Goal: Information Seeking & Learning: Find specific fact

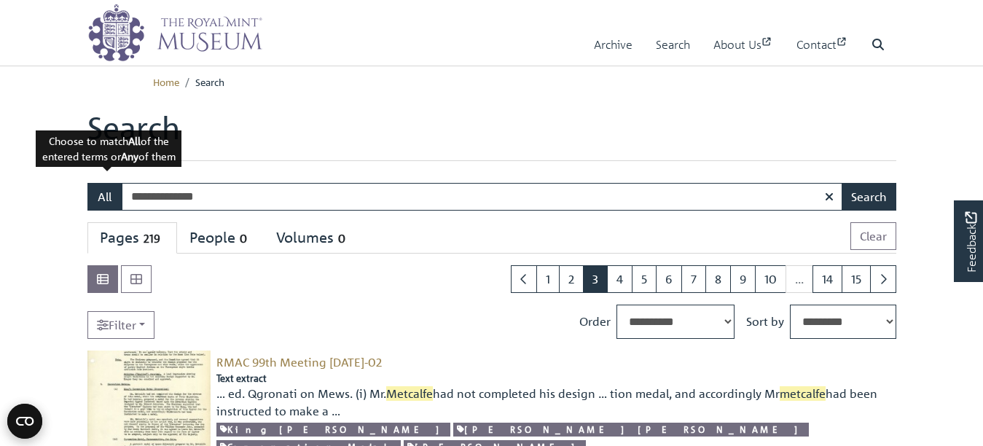
drag, startPoint x: 238, startPoint y: 218, endPoint x: 92, endPoint y: 227, distance: 146.7
click at [92, 211] on div "**********" at bounding box center [491, 197] width 809 height 28
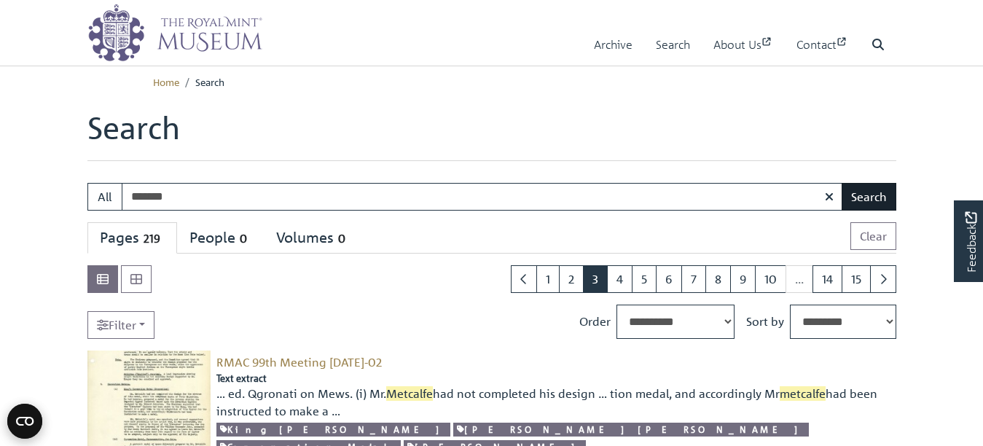
type input "*******"
click at [857, 211] on button "Search" at bounding box center [869, 197] width 55 height 28
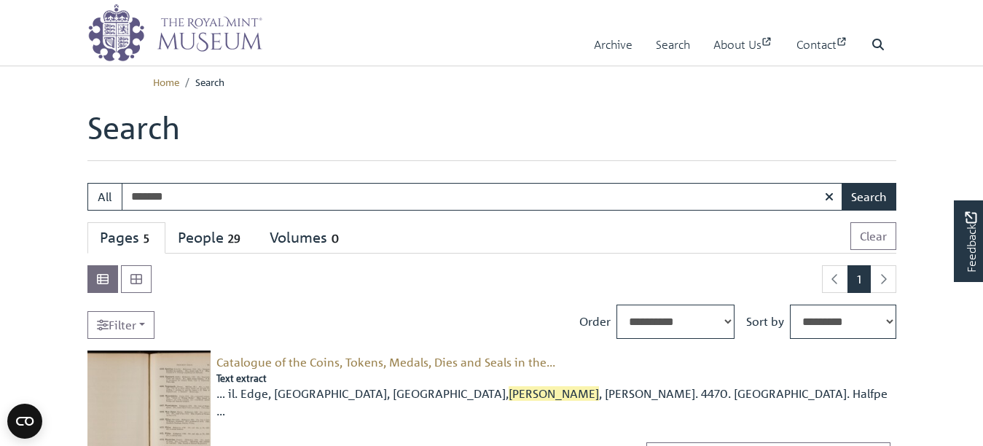
click at [140, 211] on input "*******" at bounding box center [482, 197] width 721 height 28
type input "**********"
click at [842, 183] on button "Search" at bounding box center [869, 197] width 55 height 28
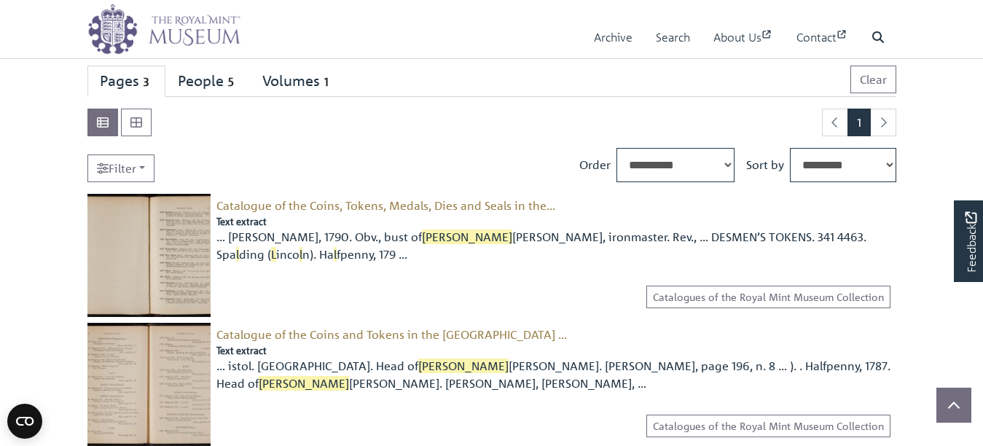
scroll to position [146, 0]
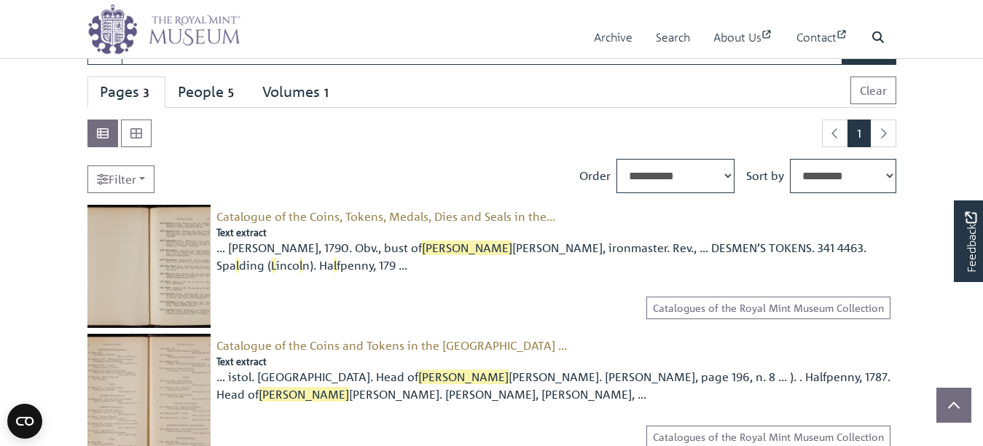
click at [878, 147] on li "pagination" at bounding box center [884, 134] width 26 height 28
click at [238, 101] on div "People 5" at bounding box center [208, 92] width 60 height 18
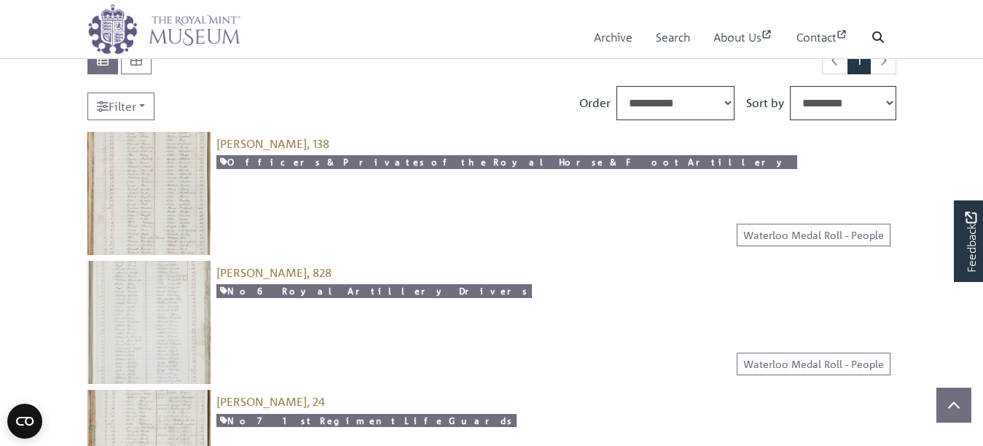
scroll to position [73, 0]
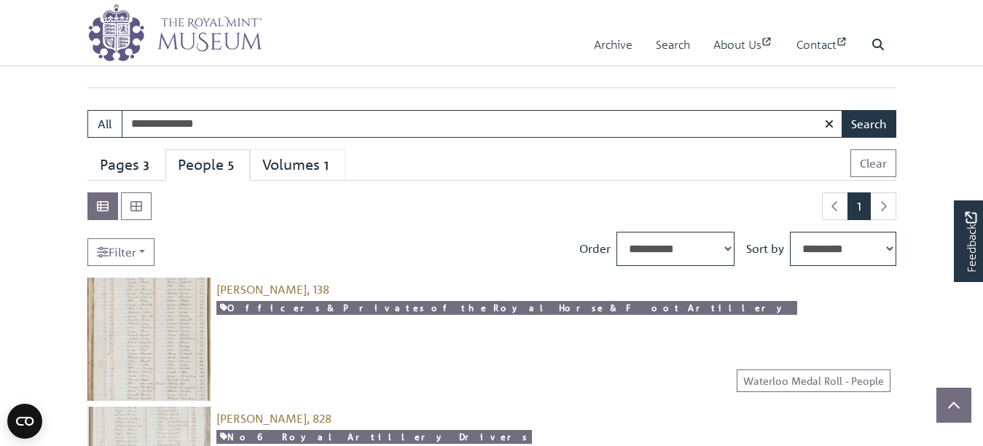
click at [333, 174] on div "Volumes 1" at bounding box center [297, 165] width 71 height 18
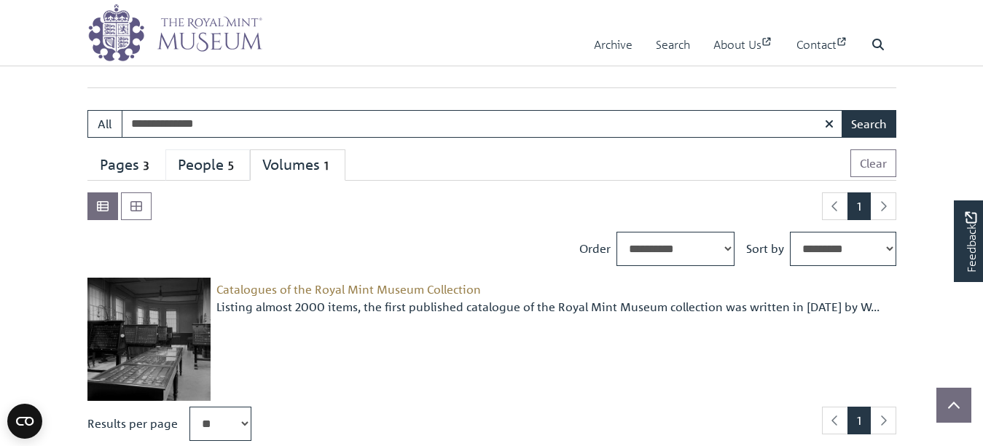
click at [227, 174] on div "People 5" at bounding box center [208, 165] width 60 height 18
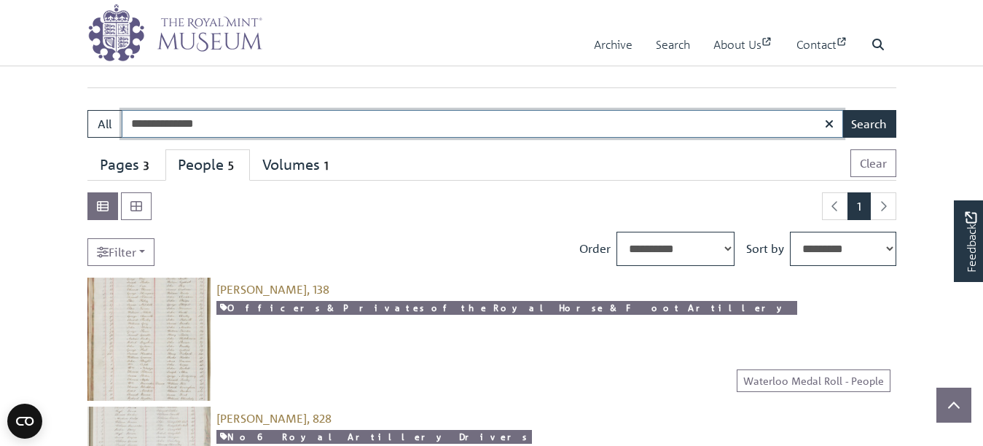
click at [187, 138] on input "**********" at bounding box center [482, 124] width 721 height 28
type input "**********"
click at [842, 110] on button "Search" at bounding box center [869, 124] width 55 height 28
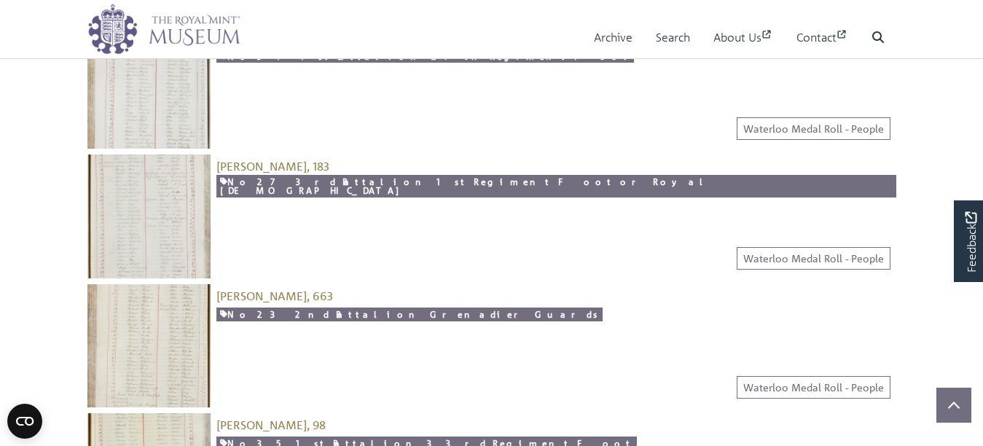
scroll to position [656, 0]
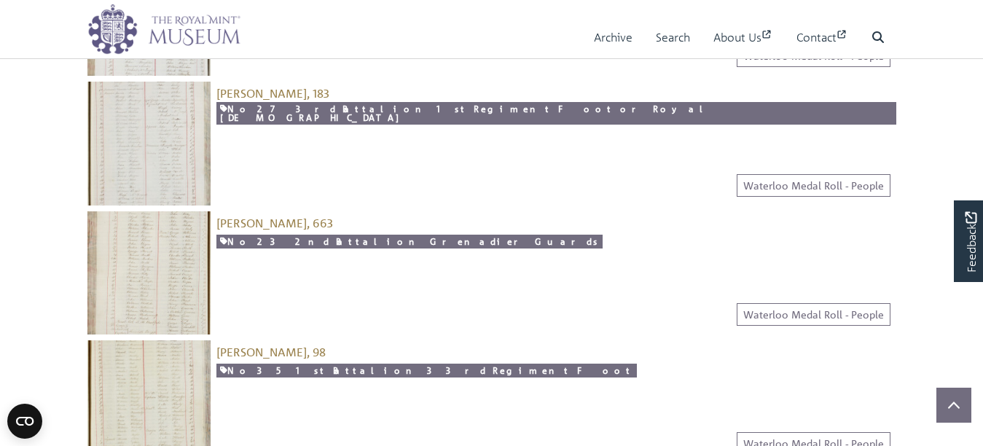
click at [133, 330] on img at bounding box center [148, 272] width 123 height 123
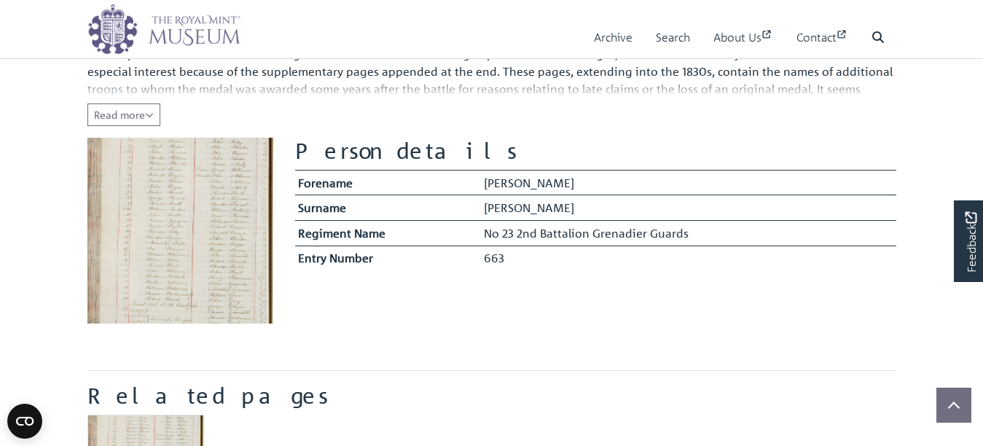
scroll to position [292, 0]
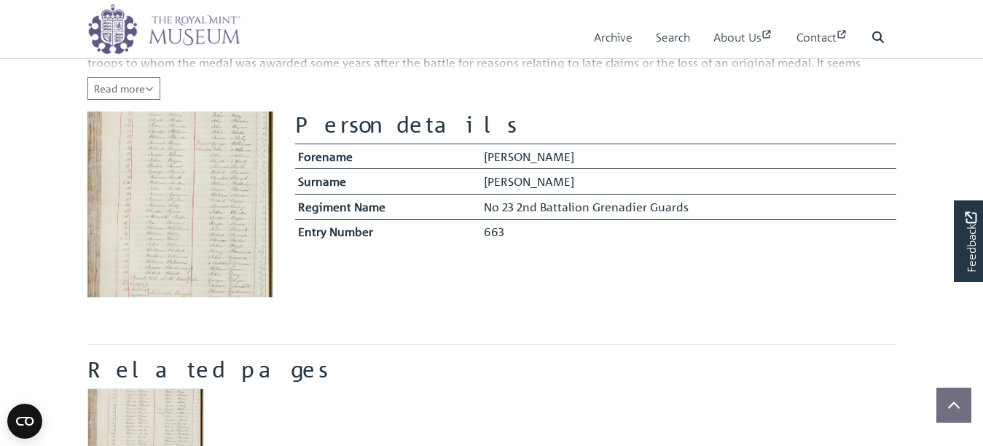
click at [154, 268] on img at bounding box center [180, 205] width 186 height 186
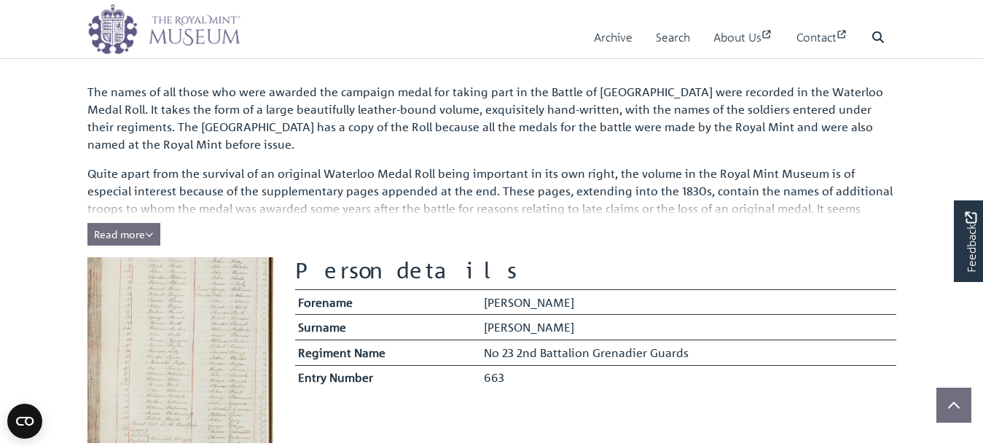
scroll to position [219, 0]
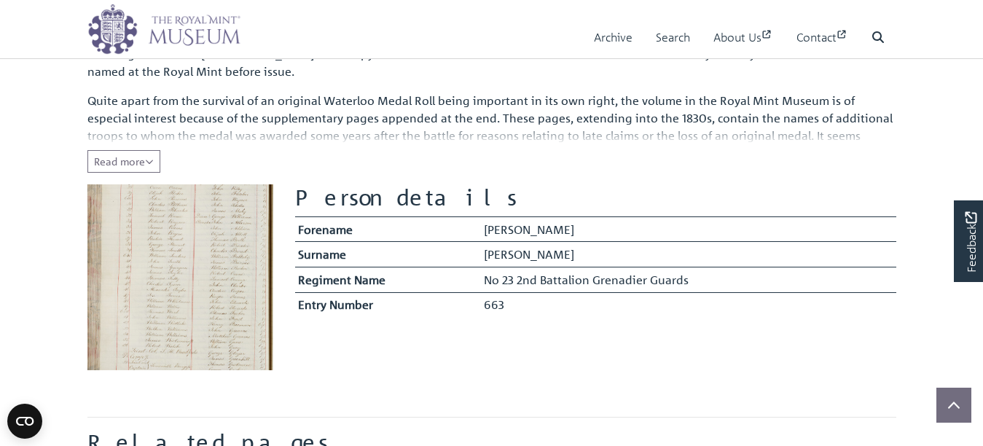
click at [178, 273] on img at bounding box center [180, 277] width 186 height 186
click at [154, 168] on span "Read more" at bounding box center [124, 160] width 60 height 13
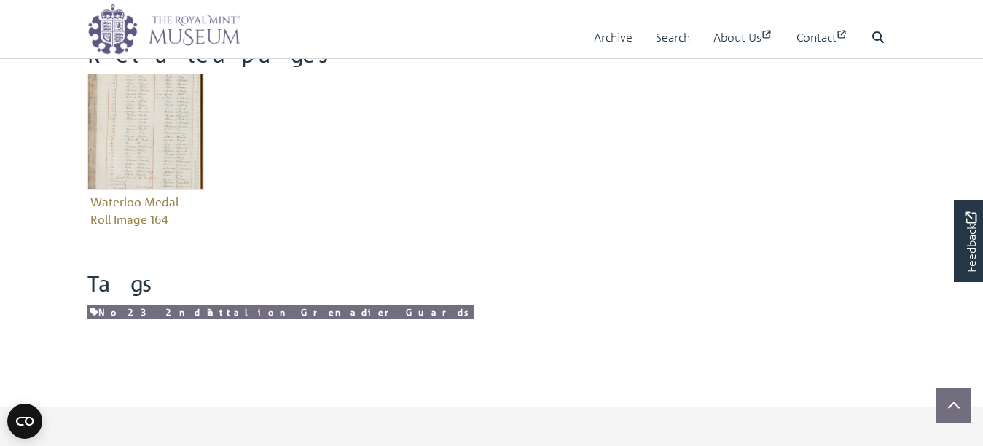
scroll to position [729, 0]
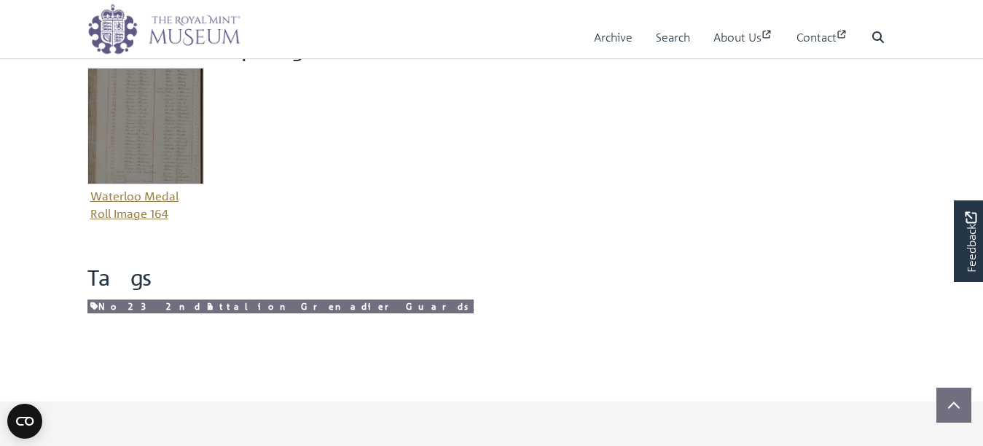
click at [146, 184] on img "Item related to this entity" at bounding box center [145, 126] width 117 height 117
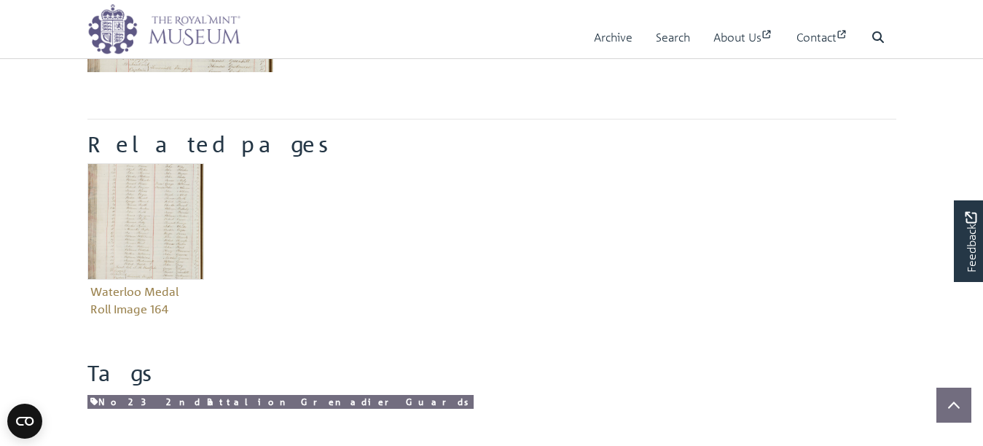
scroll to position [583, 0]
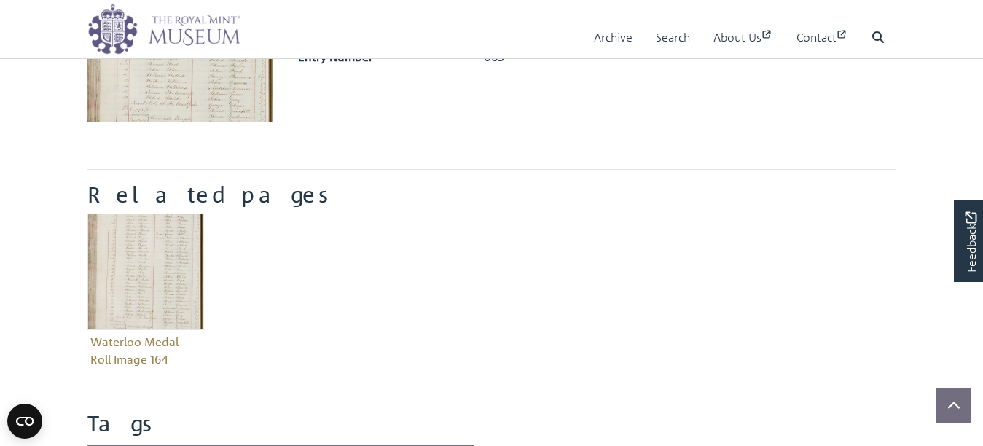
click at [211, 120] on img at bounding box center [180, 30] width 186 height 186
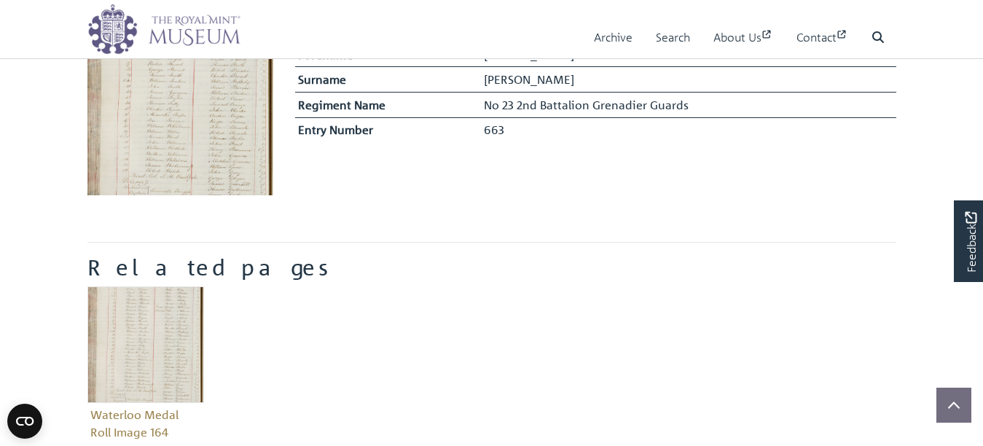
click at [199, 157] on img at bounding box center [180, 102] width 186 height 186
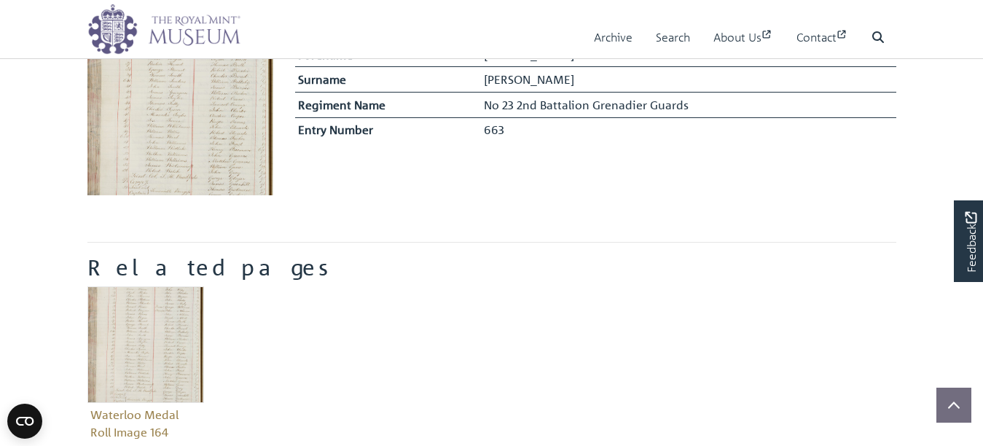
click at [199, 157] on img at bounding box center [180, 102] width 186 height 186
click at [201, 153] on img at bounding box center [180, 102] width 186 height 186
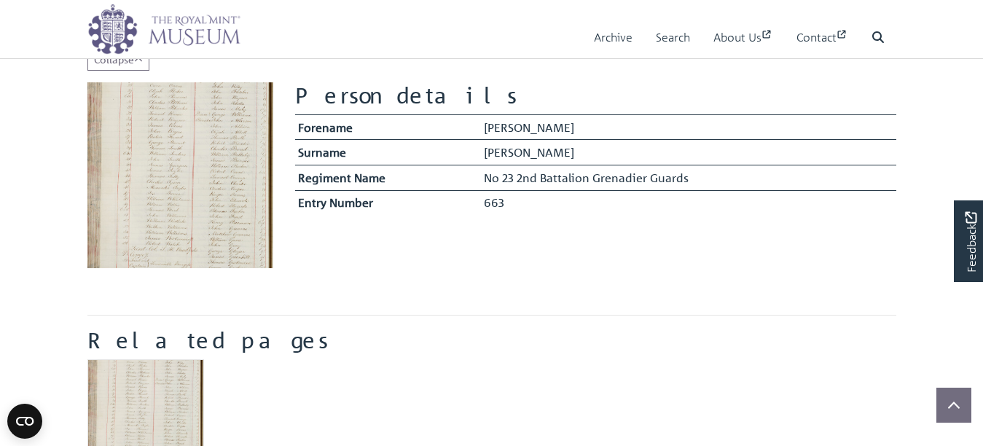
click at [192, 212] on img at bounding box center [180, 175] width 186 height 186
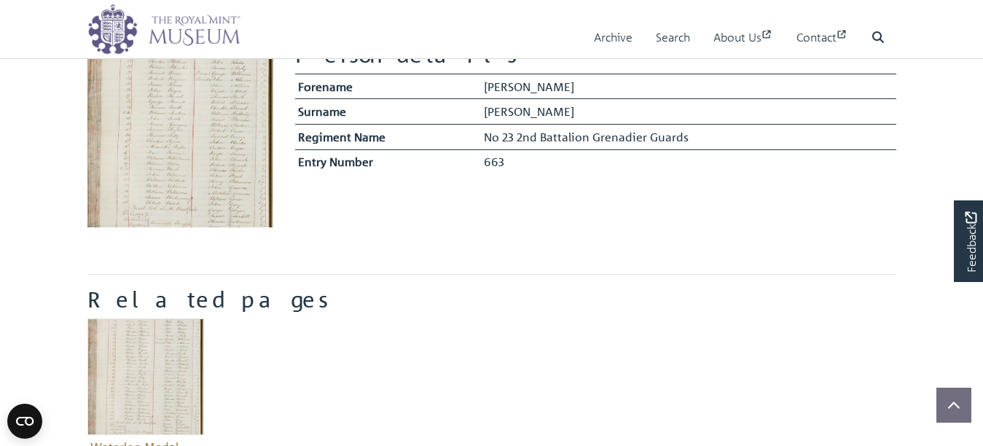
scroll to position [510, 0]
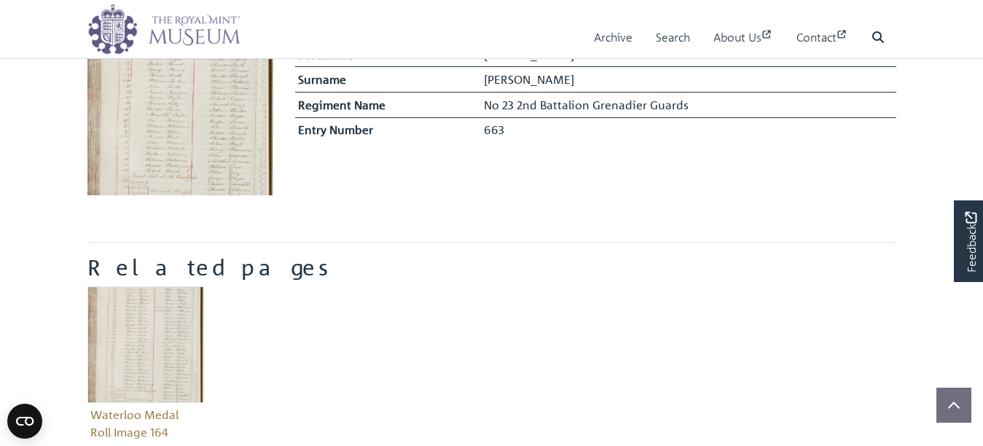
click at [179, 187] on img at bounding box center [180, 102] width 186 height 186
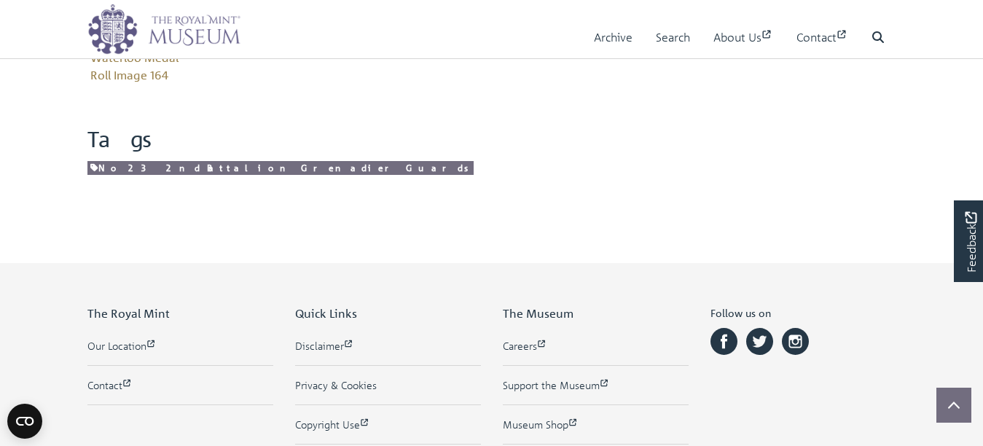
scroll to position [875, 0]
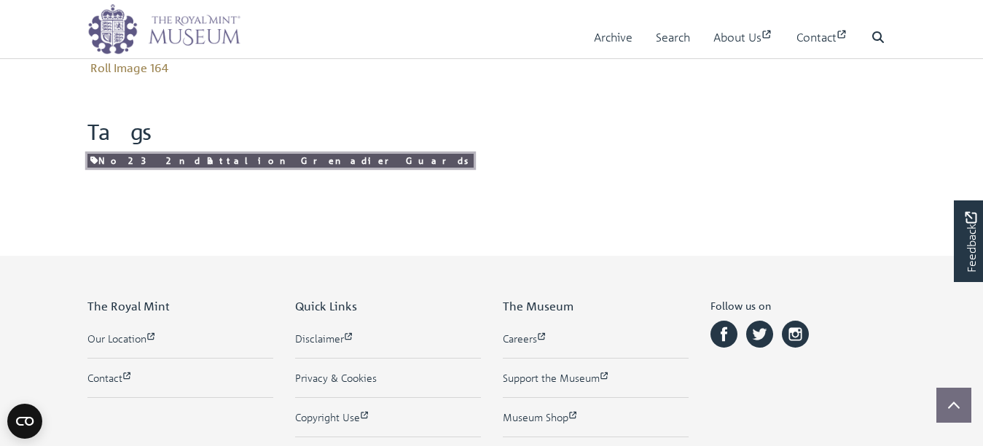
click at [219, 168] on link "No 23 2nd Battalion Grenadier Guards" at bounding box center [280, 161] width 386 height 14
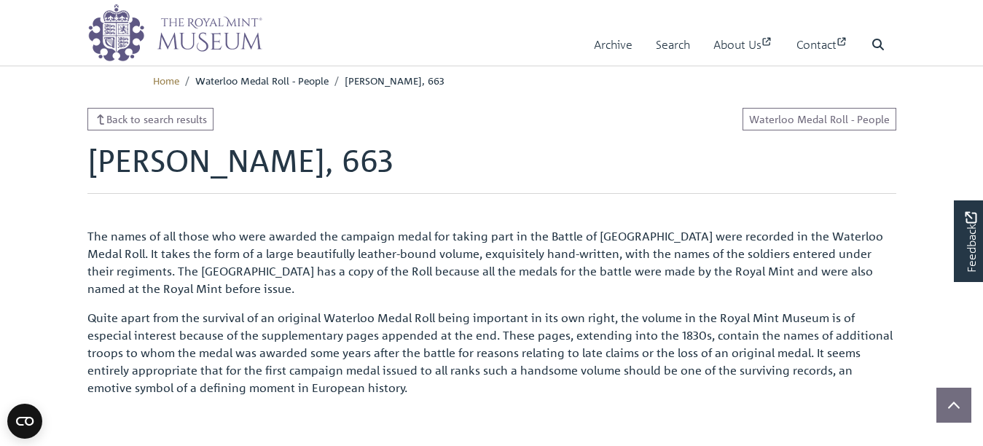
scroll to position [0, 0]
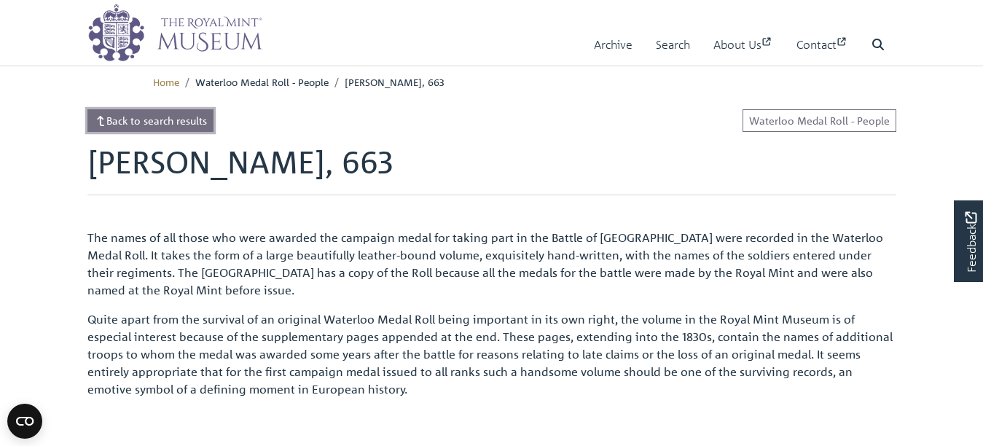
click at [138, 132] on link "Back to search results" at bounding box center [150, 120] width 127 height 23
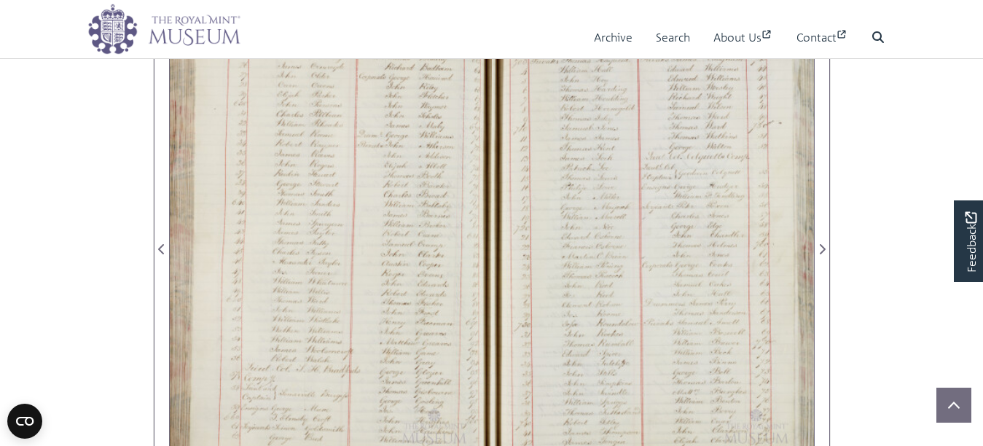
scroll to position [1007, 0]
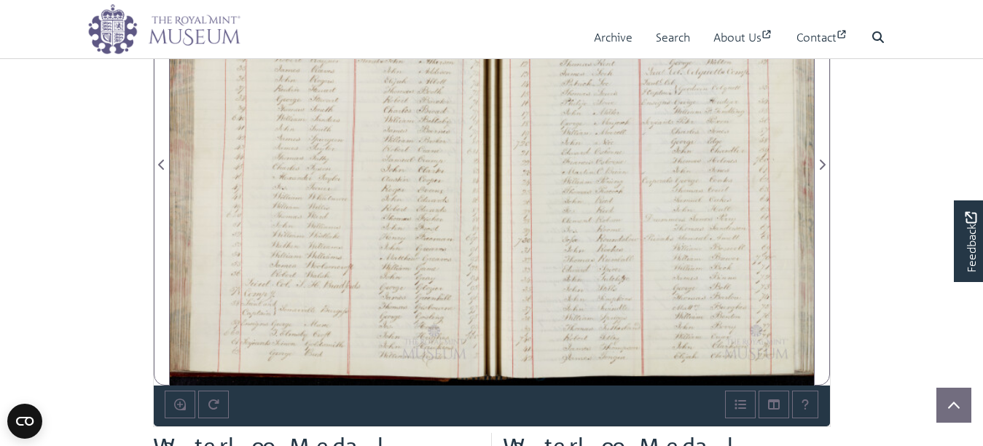
click at [372, 243] on div at bounding box center [331, 155] width 322 height 459
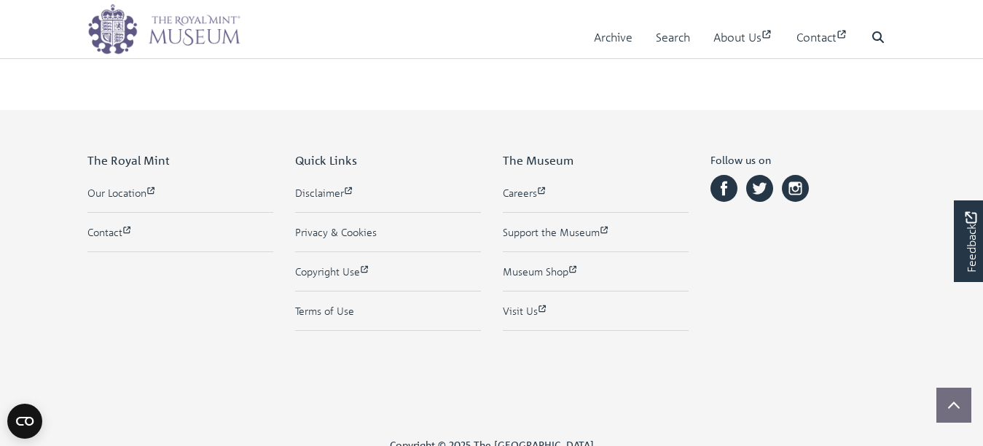
scroll to position [947, 0]
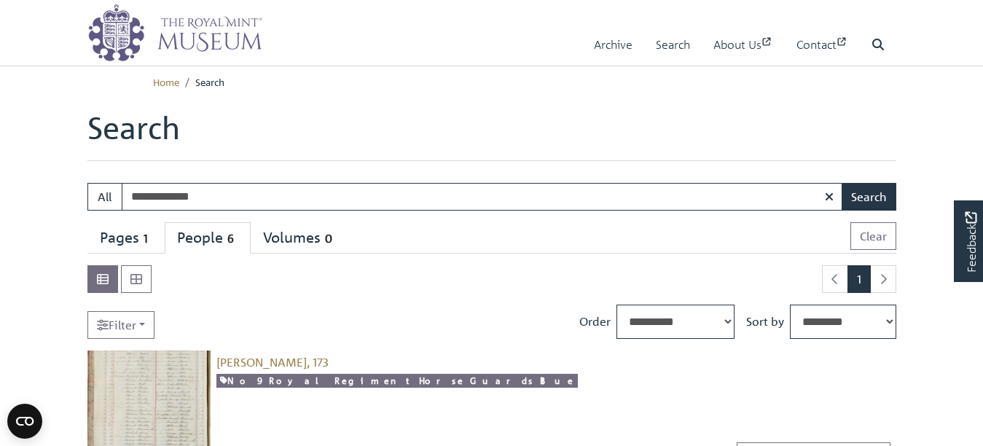
click at [182, 211] on input "**********" at bounding box center [482, 197] width 721 height 28
type input "**********"
click at [842, 183] on button "Search" at bounding box center [869, 197] width 55 height 28
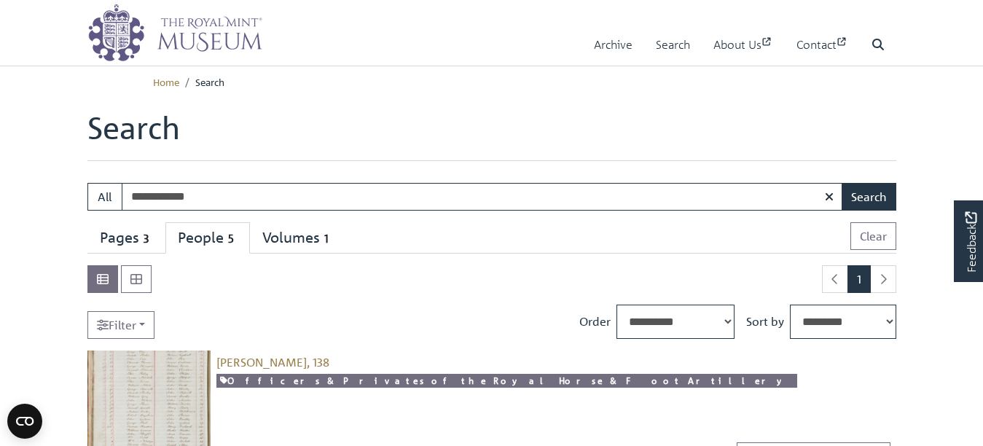
drag, startPoint x: 250, startPoint y: 223, endPoint x: 130, endPoint y: 223, distance: 120.2
click at [130, 211] on input "**********" at bounding box center [482, 197] width 721 height 28
type input "**********"
click at [842, 183] on button "Search" at bounding box center [869, 197] width 55 height 28
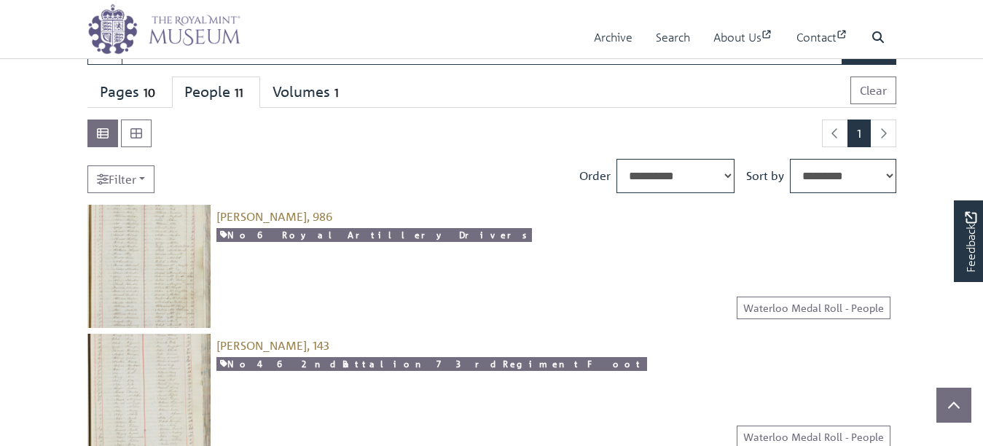
scroll to position [146, 0]
click at [162, 326] on img at bounding box center [148, 266] width 123 height 123
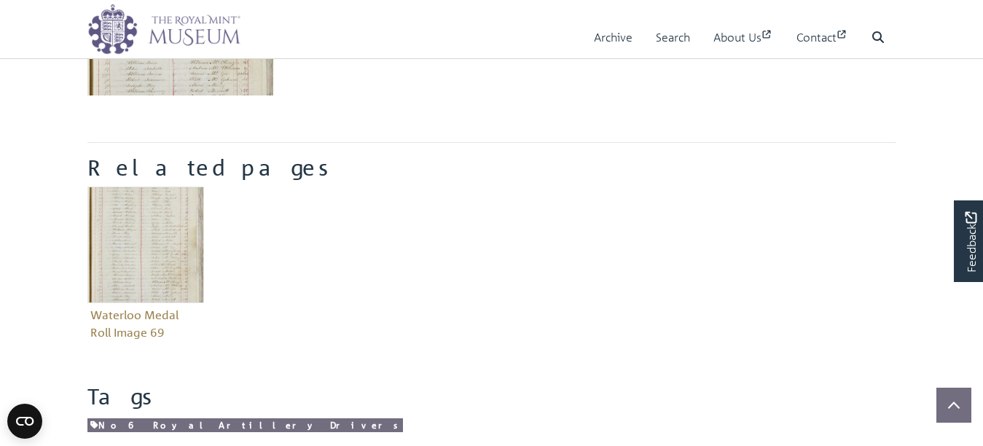
scroll to position [510, 0]
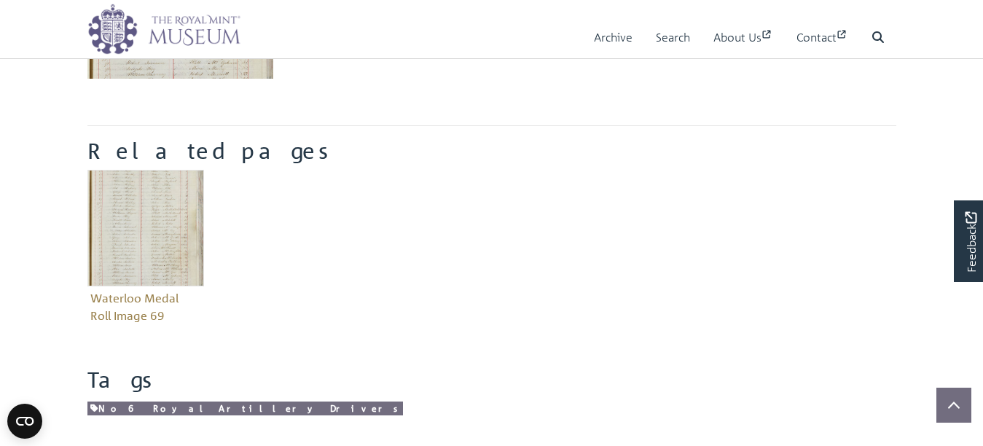
click at [82, 318] on div "Waterloo Medal Roll Image 69" at bounding box center [146, 259] width 138 height 179
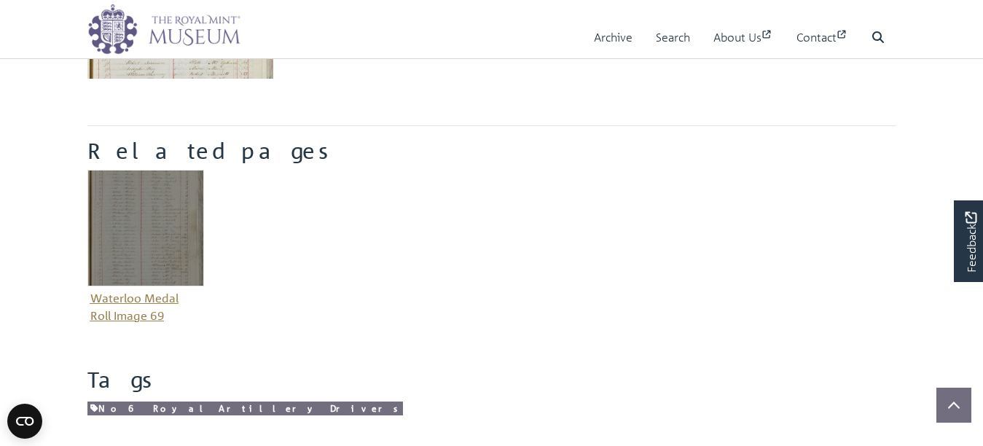
click at [166, 286] on img "Item related to this entity" at bounding box center [145, 228] width 117 height 117
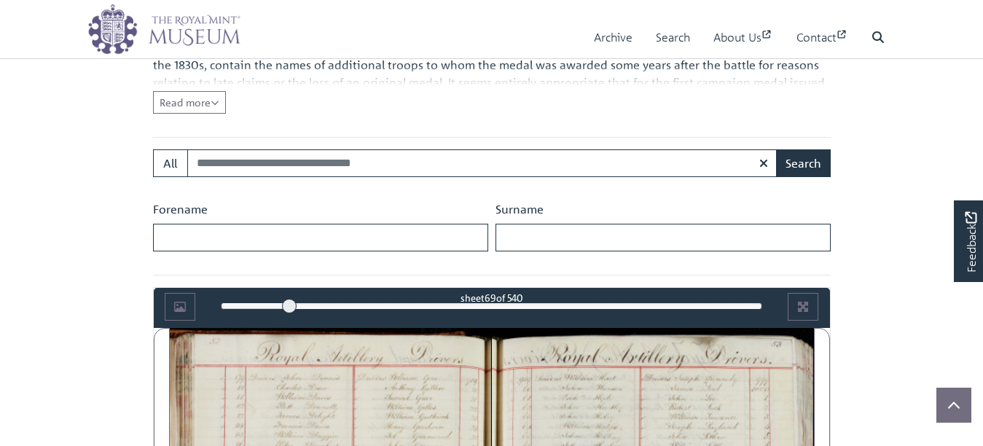
scroll to position [751, 0]
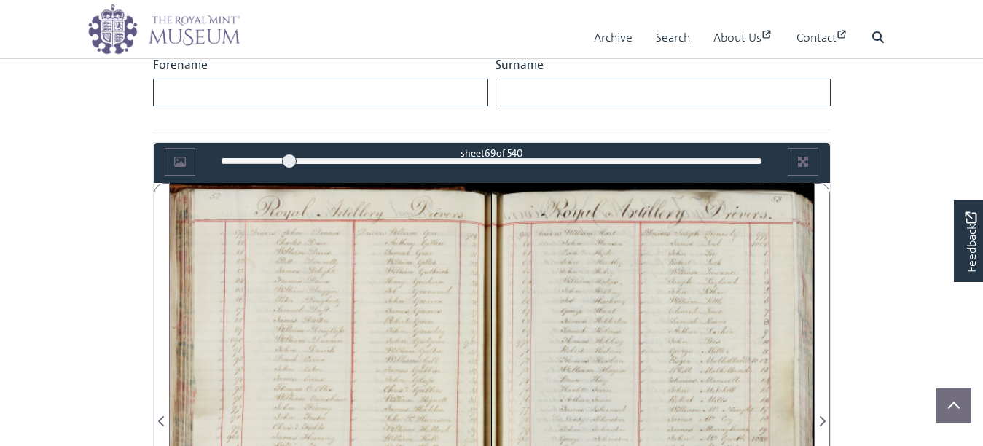
click at [390, 243] on div at bounding box center [331, 412] width 322 height 459
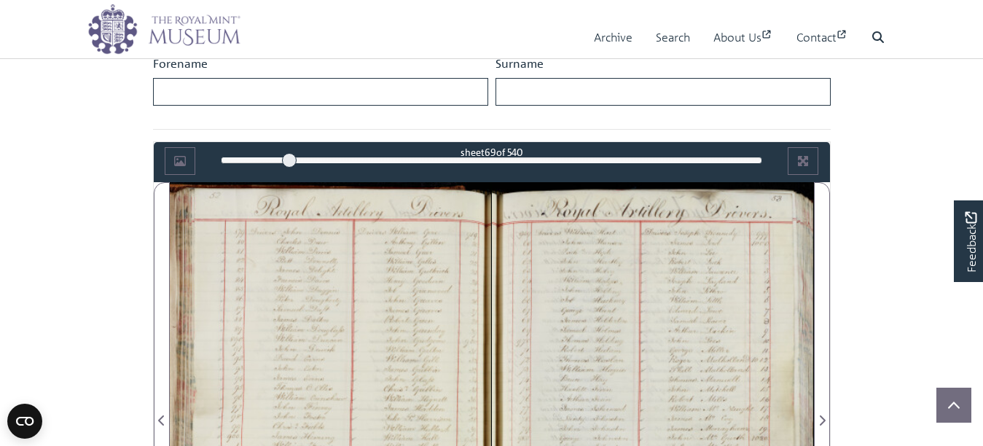
scroll to position [969, 0]
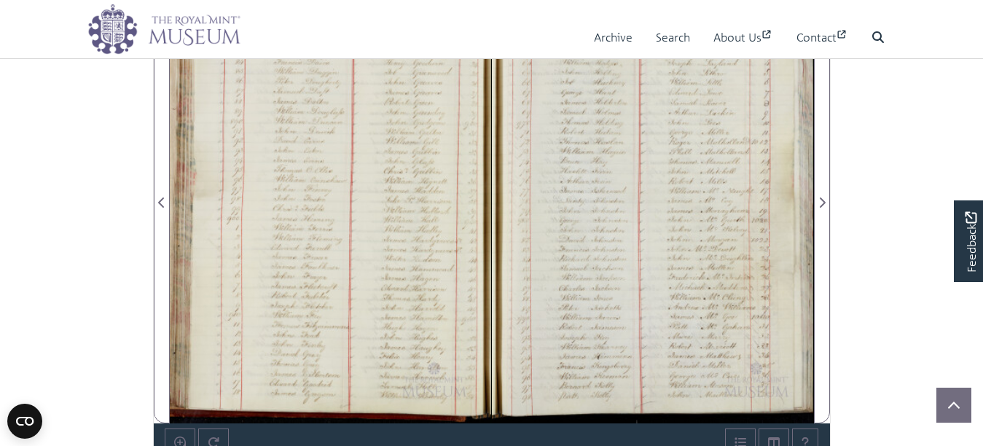
click at [368, 266] on div at bounding box center [331, 193] width 322 height 459
click at [872, 31] on icon at bounding box center [878, 37] width 12 height 12
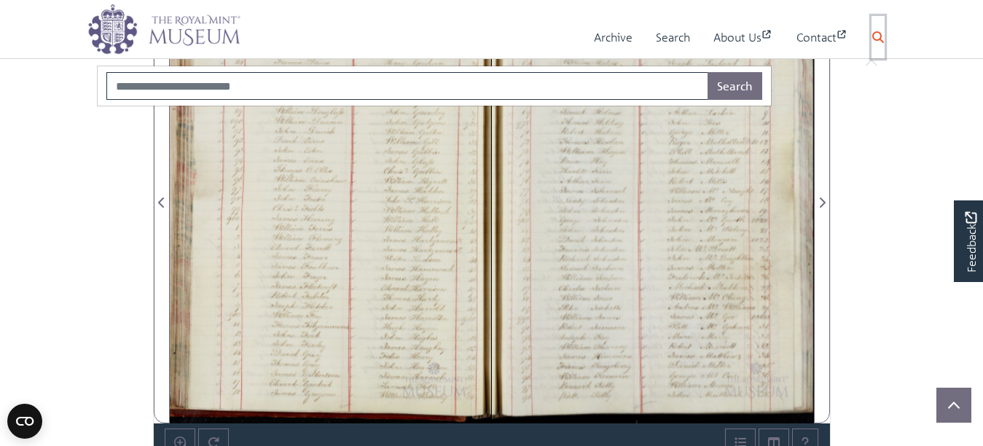
click at [611, 232] on img at bounding box center [653, 193] width 322 height 459
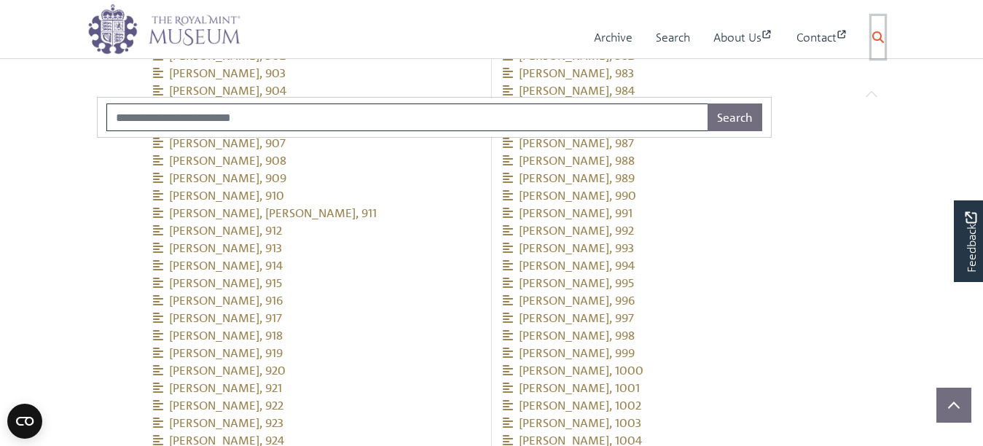
scroll to position [1990, 0]
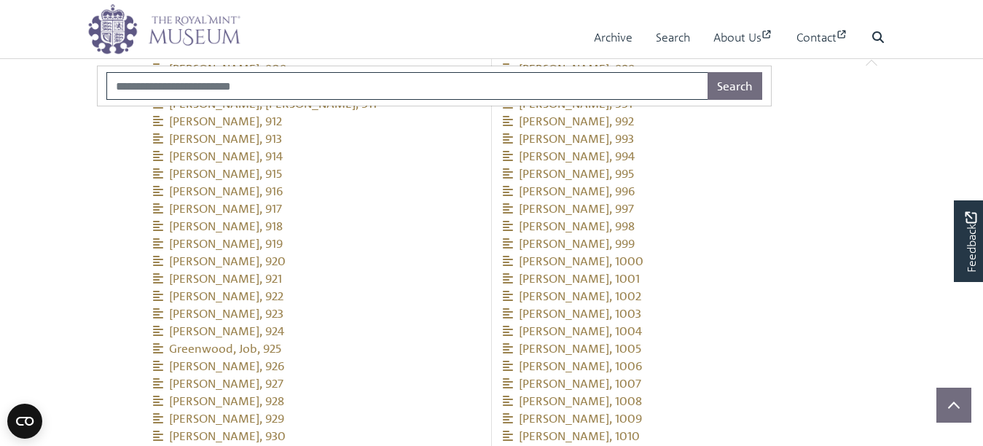
click at [602, 23] on span "Jackson, William, 986" at bounding box center [569, 16] width 133 height 15
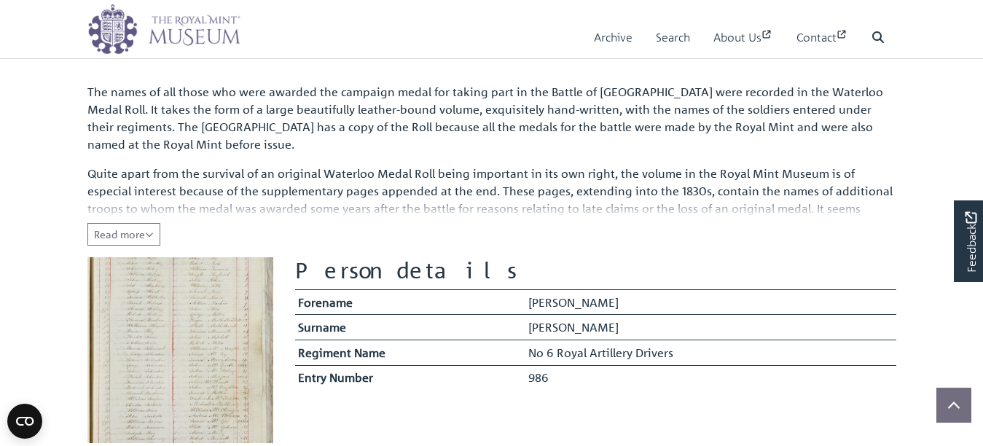
scroll to position [219, 0]
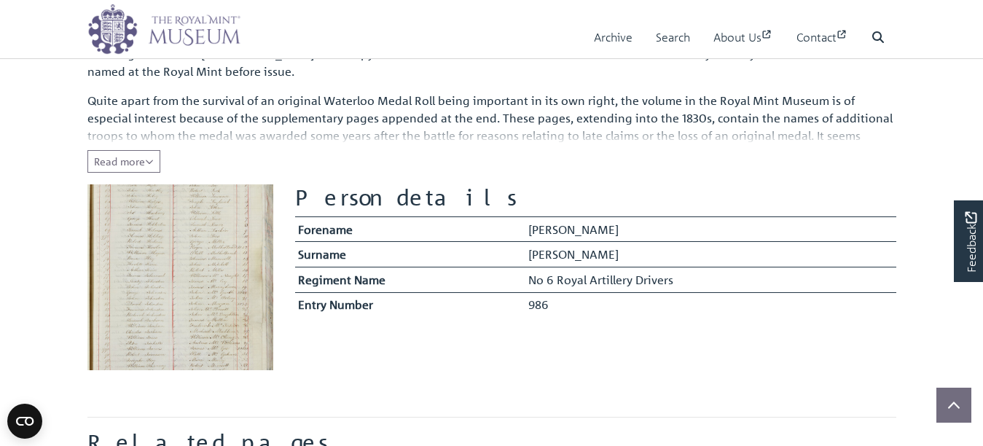
click at [210, 311] on img at bounding box center [180, 277] width 186 height 186
click at [210, 310] on img at bounding box center [180, 277] width 186 height 186
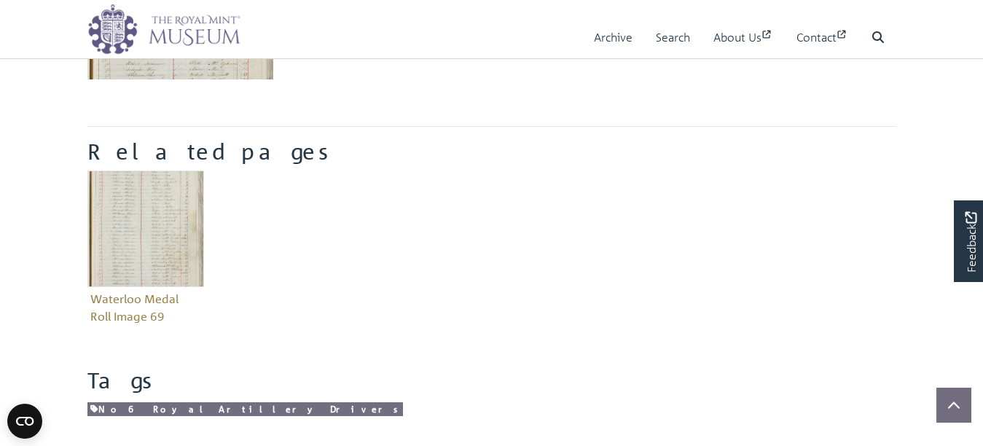
scroll to position [510, 0]
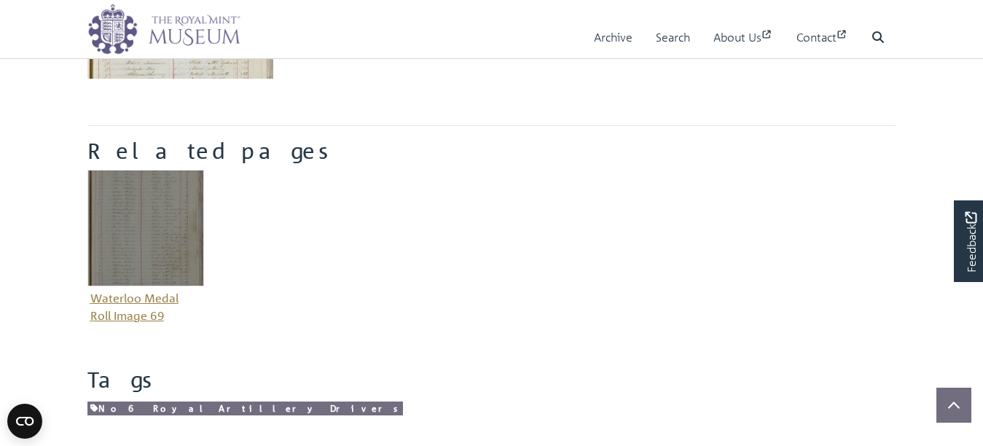
click at [154, 286] on img "Item related to this entity" at bounding box center [145, 228] width 117 height 117
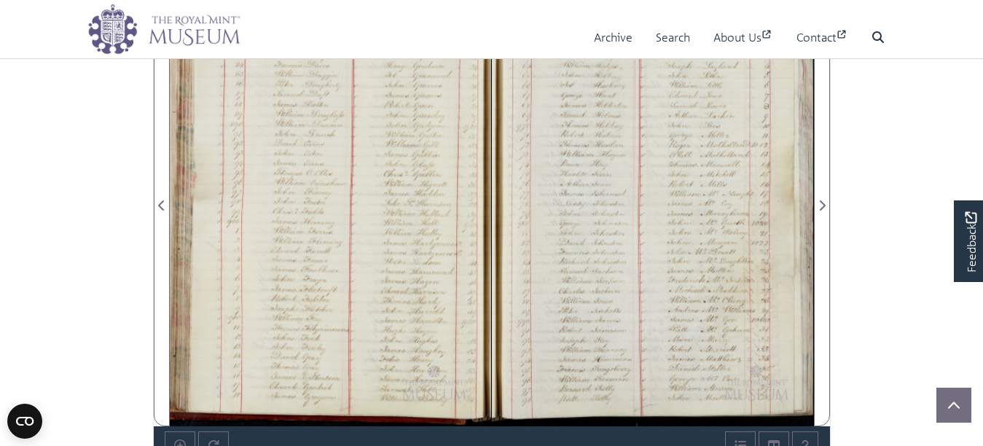
scroll to position [969, 0]
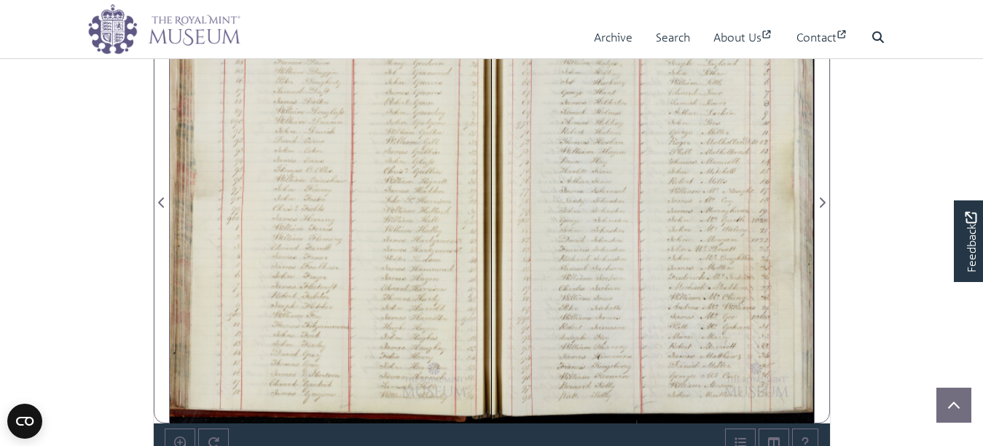
click at [389, 295] on div at bounding box center [331, 193] width 322 height 459
drag, startPoint x: 518, startPoint y: 231, endPoint x: 28, endPoint y: 421, distance: 526.1
click at [28, 421] on circle "Open CMP widget" at bounding box center [24, 421] width 35 height 35
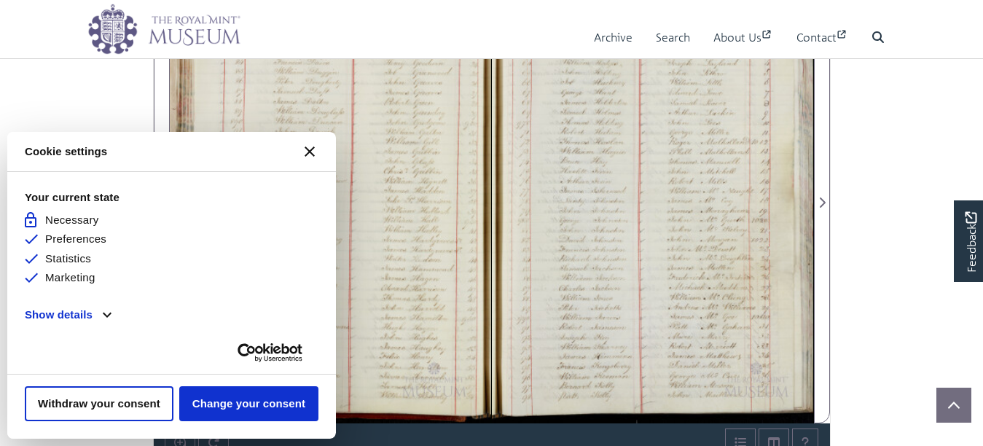
scroll to position [0, 0]
click at [309, 155] on icon "[#WIDGET_ICON_CROSS#]" at bounding box center [310, 151] width 10 height 10
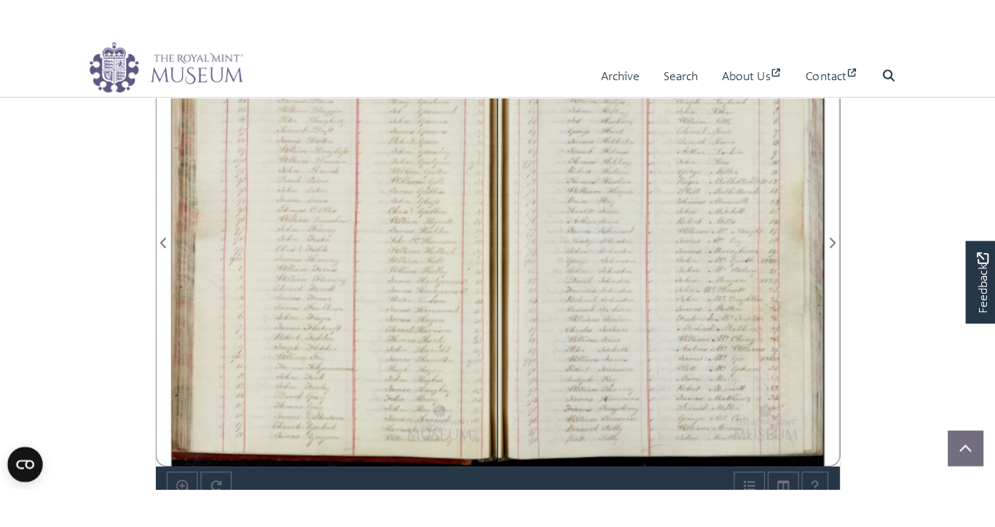
scroll to position [896, 0]
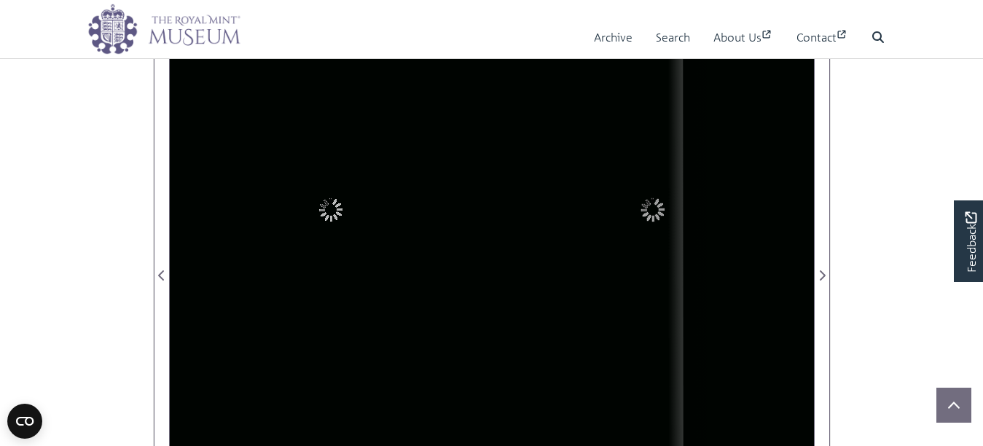
drag, startPoint x: 313, startPoint y: 101, endPoint x: 387, endPoint y: 103, distance: 74.4
click at [321, 23] on div at bounding box center [313, 15] width 15 height 15
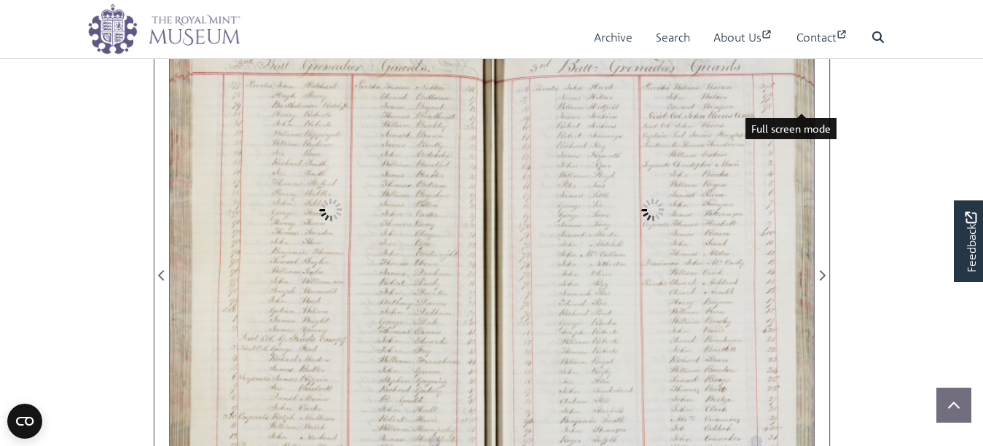
click at [798, 21] on icon "Full screen mode" at bounding box center [803, 16] width 10 height 10
click at [785, 136] on div "Full screen mode" at bounding box center [791, 128] width 91 height 21
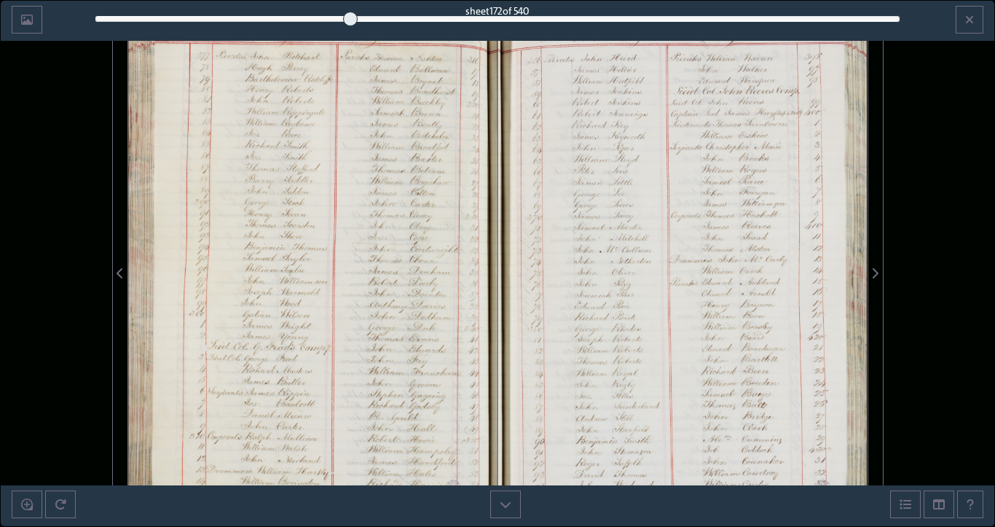
click at [423, 237] on div at bounding box center [312, 264] width 369 height 527
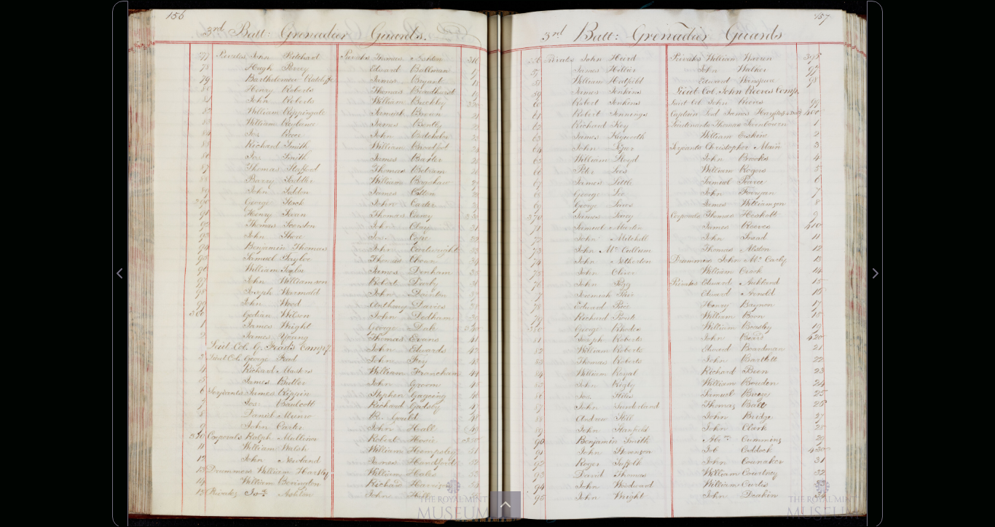
click at [297, 170] on div at bounding box center [312, 264] width 369 height 527
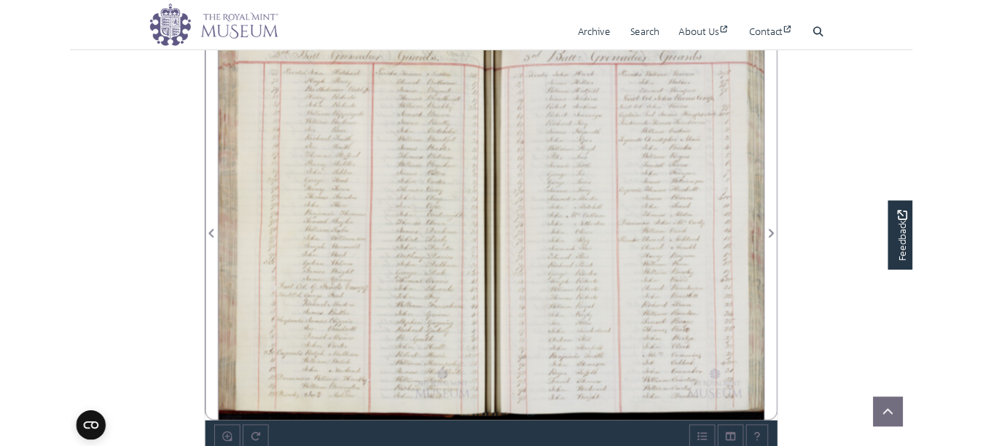
scroll to position [677, 0]
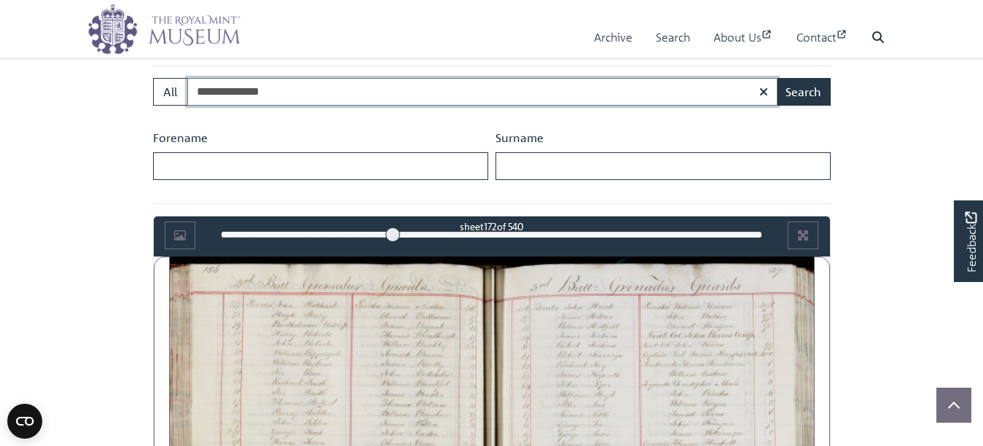
drag, startPoint x: 323, startPoint y: 137, endPoint x: 203, endPoint y: 149, distance: 120.2
click at [206, 106] on input "**********" at bounding box center [482, 92] width 590 height 28
type input "*********"
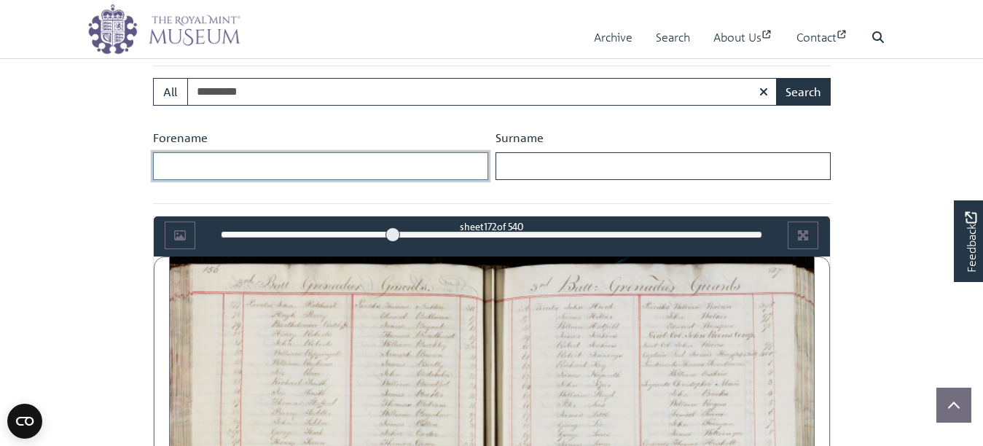
click at [200, 180] on input "Forename" at bounding box center [320, 166] width 335 height 28
type input "******"
click at [561, 180] on input "Surname" at bounding box center [663, 166] width 335 height 28
type input "*******"
click at [805, 106] on button "Search" at bounding box center [803, 92] width 55 height 28
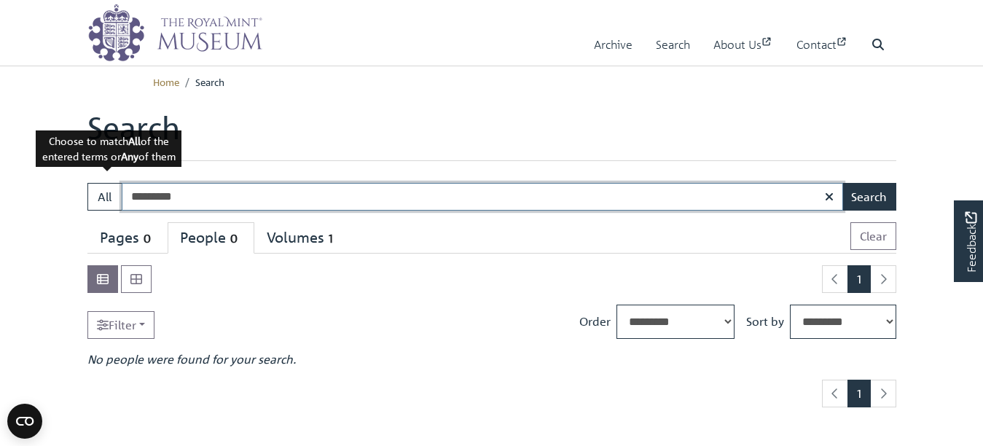
drag, startPoint x: 230, startPoint y: 222, endPoint x: 82, endPoint y: 232, distance: 148.3
click at [82, 211] on div "Search: All ********* Search" at bounding box center [492, 197] width 831 height 28
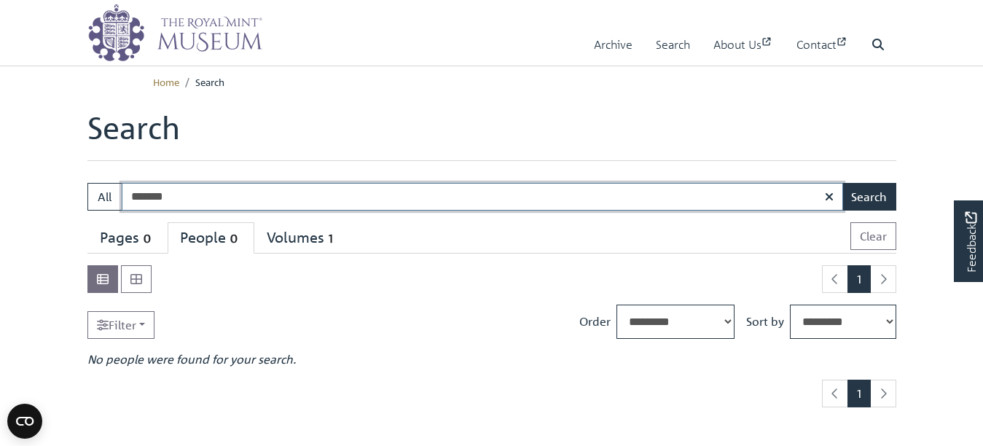
type input "**********"
click at [861, 211] on button "Search" at bounding box center [869, 197] width 55 height 28
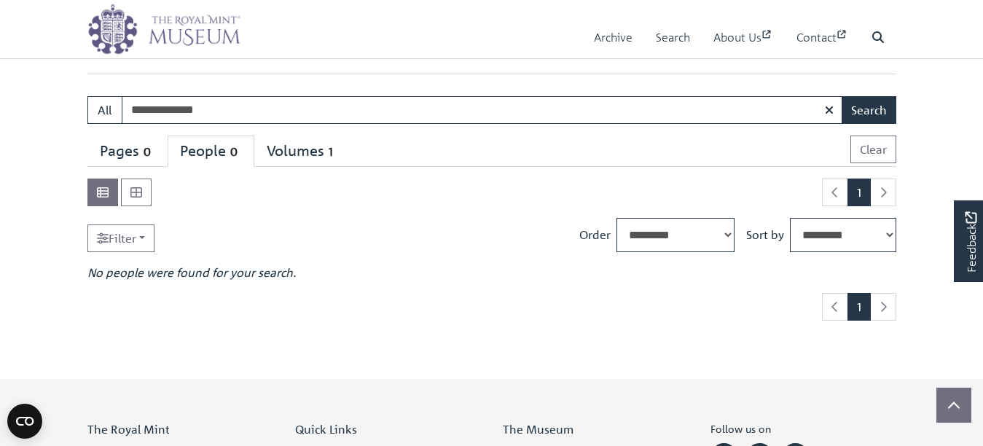
scroll to position [73, 0]
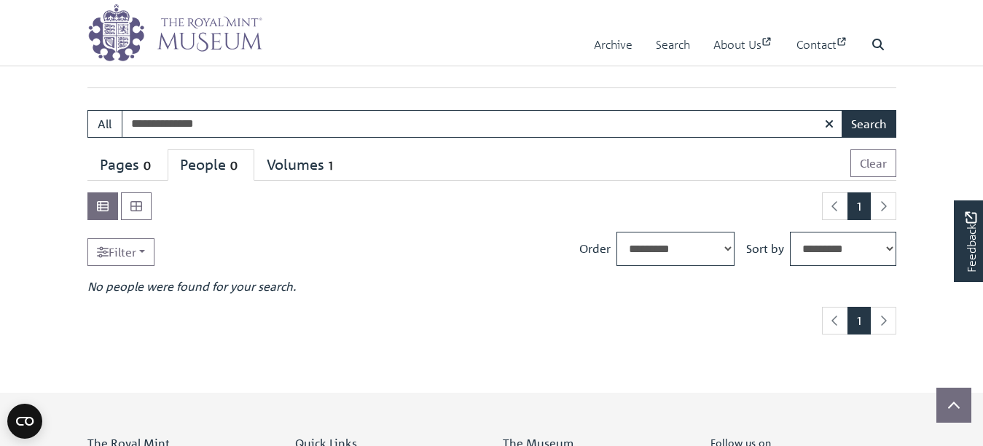
click at [197, 138] on input "**********" at bounding box center [482, 124] width 721 height 28
type input "**********"
click at [842, 110] on button "Search" at bounding box center [869, 124] width 55 height 28
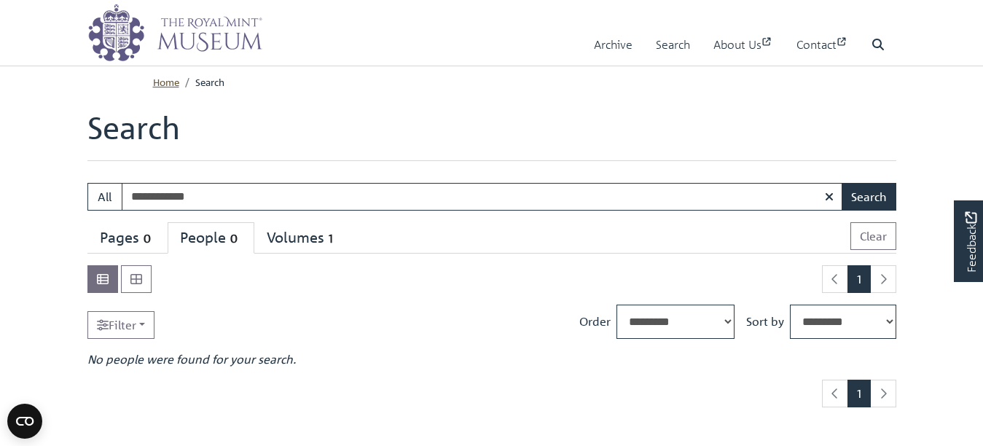
click at [159, 88] on link "Home" at bounding box center [166, 81] width 26 height 13
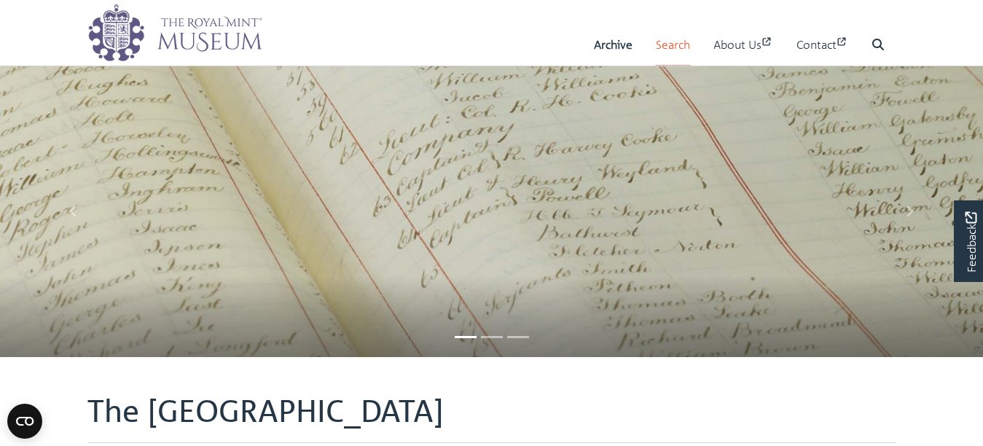
click at [656, 44] on link "Search" at bounding box center [673, 45] width 34 height 42
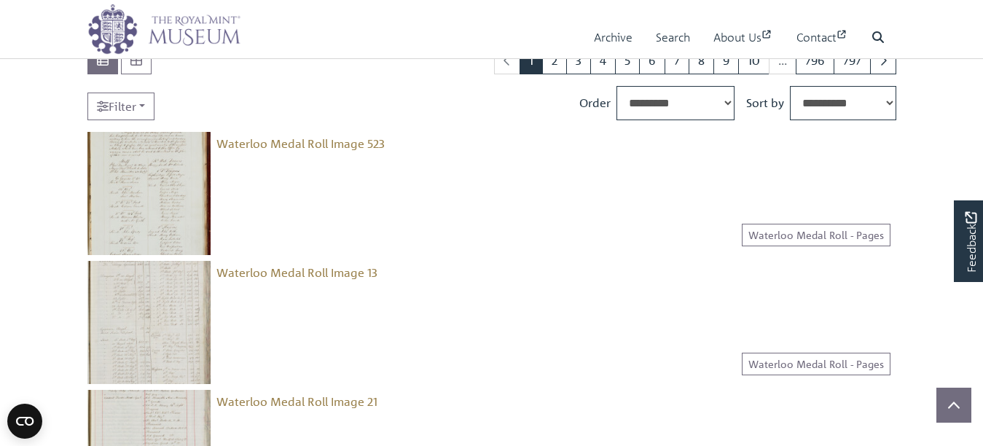
scroll to position [73, 0]
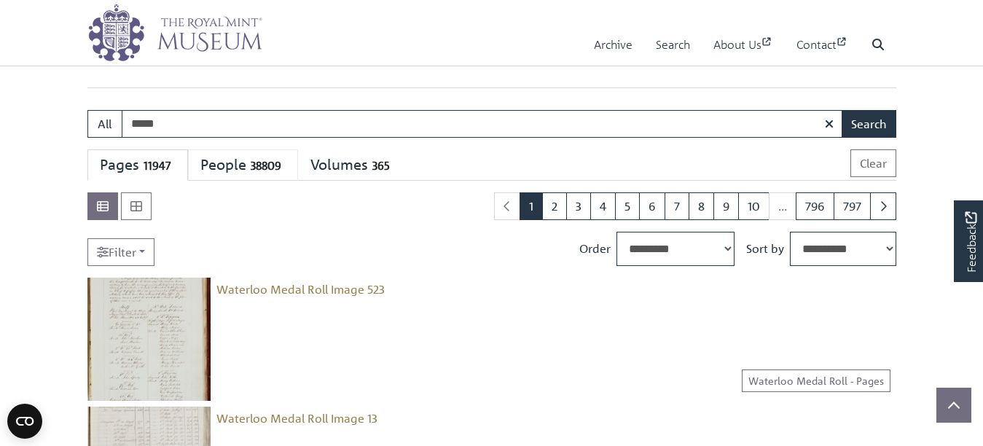
type input "**********"
click at [861, 138] on button "Search" at bounding box center [869, 124] width 55 height 28
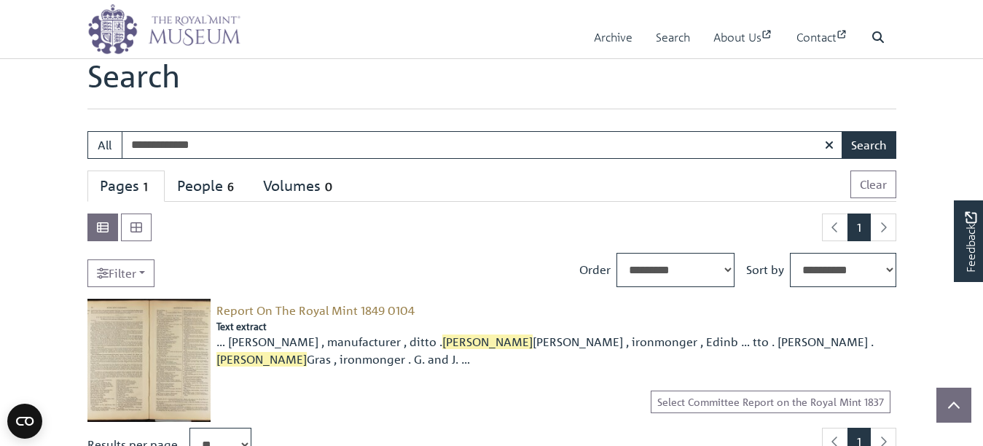
scroll to position [146, 0]
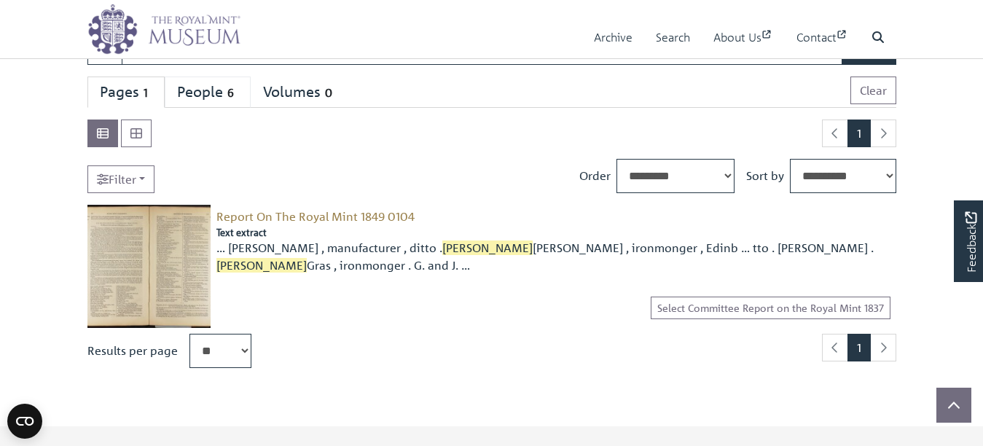
click at [238, 101] on div "People 6" at bounding box center [207, 92] width 61 height 18
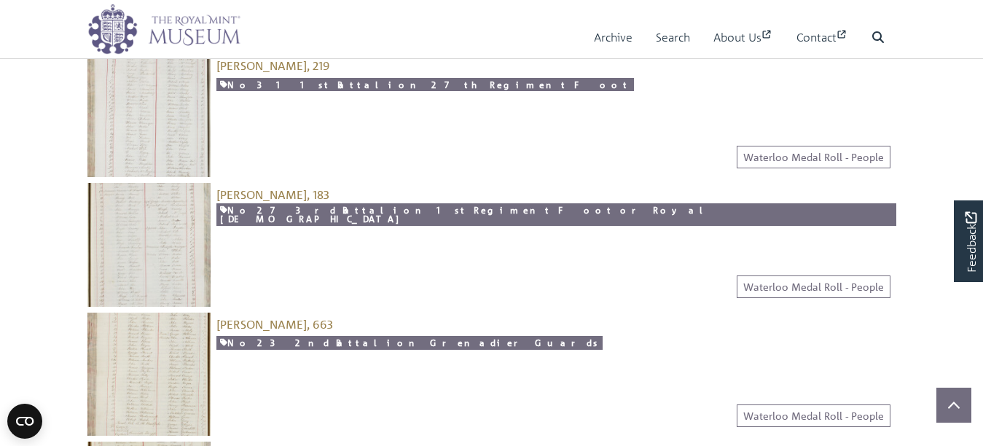
scroll to position [583, 0]
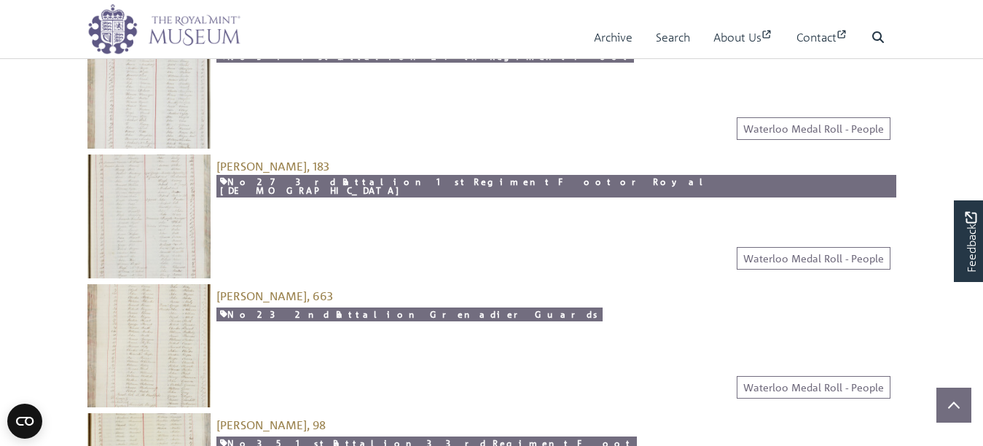
click at [166, 262] on img at bounding box center [148, 215] width 123 height 123
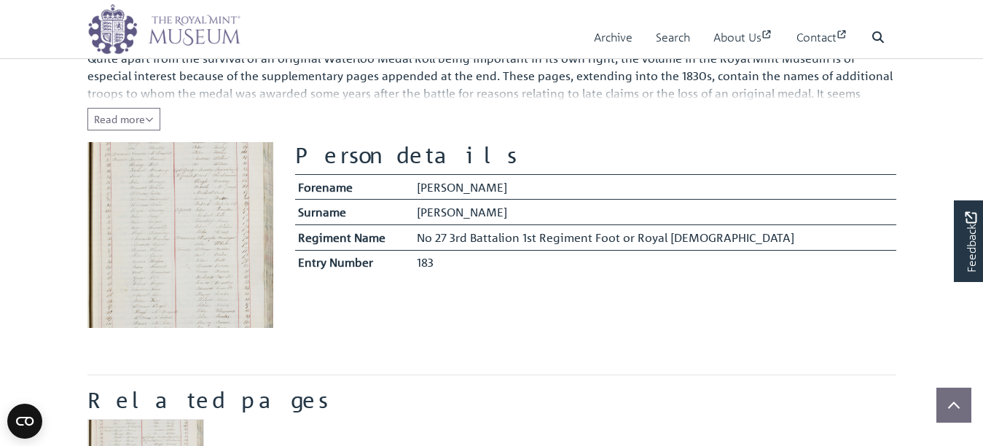
scroll to position [292, 0]
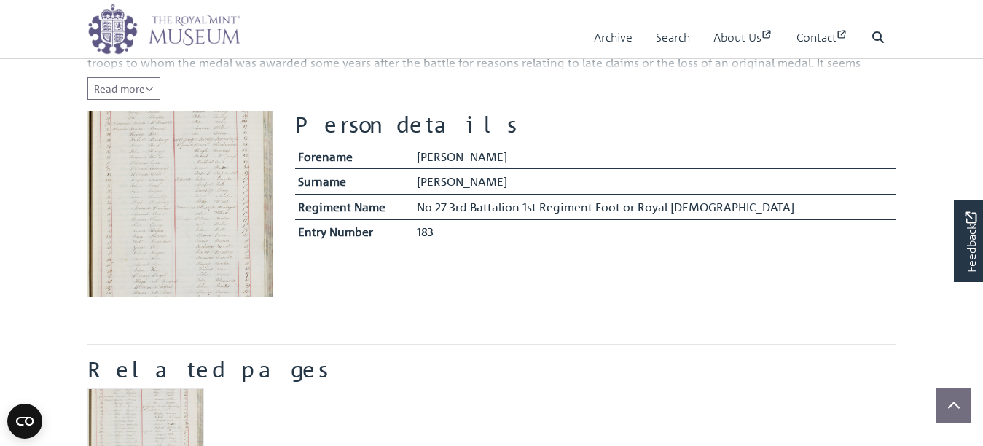
click at [219, 265] on img at bounding box center [180, 205] width 186 height 186
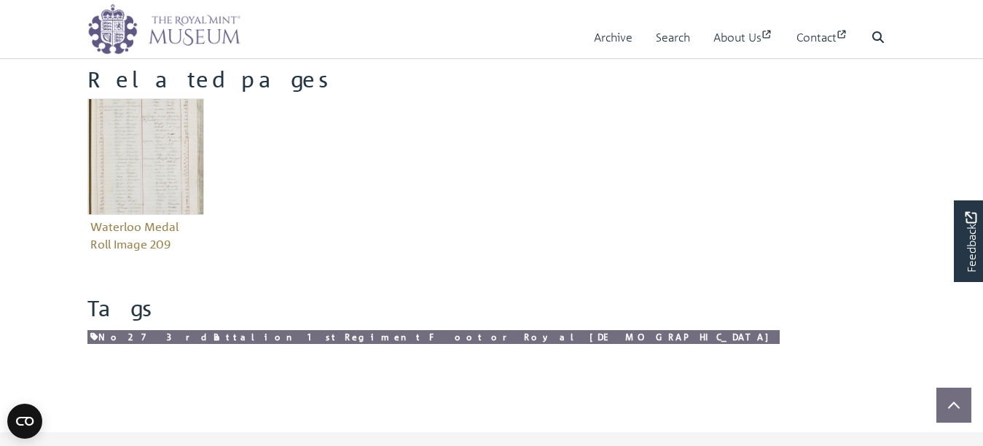
scroll to position [583, 0]
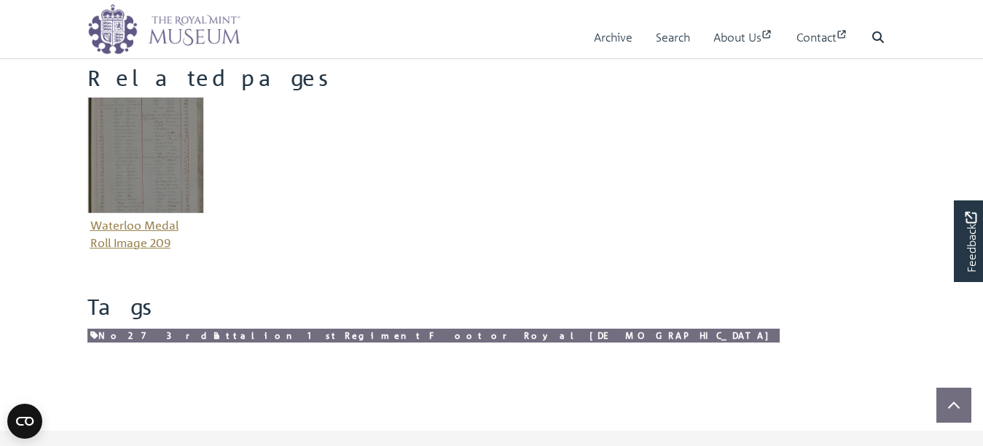
click at [142, 214] on img "Item related to this entity" at bounding box center [145, 155] width 117 height 117
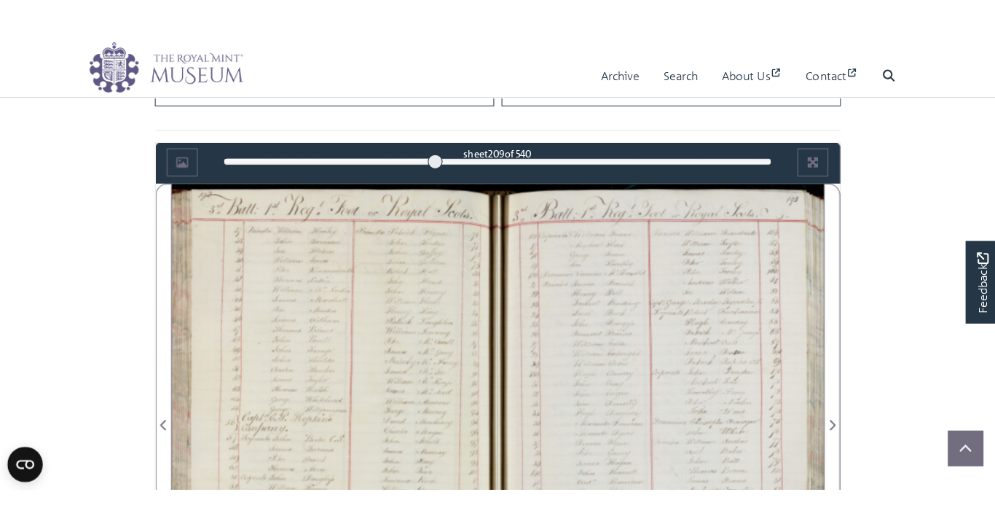
scroll to position [789, 0]
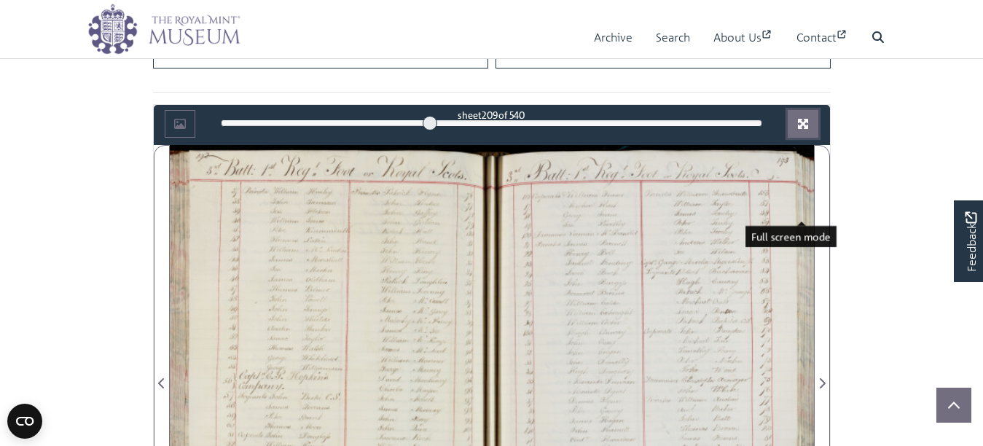
click at [799, 130] on icon "Full screen mode" at bounding box center [803, 124] width 12 height 12
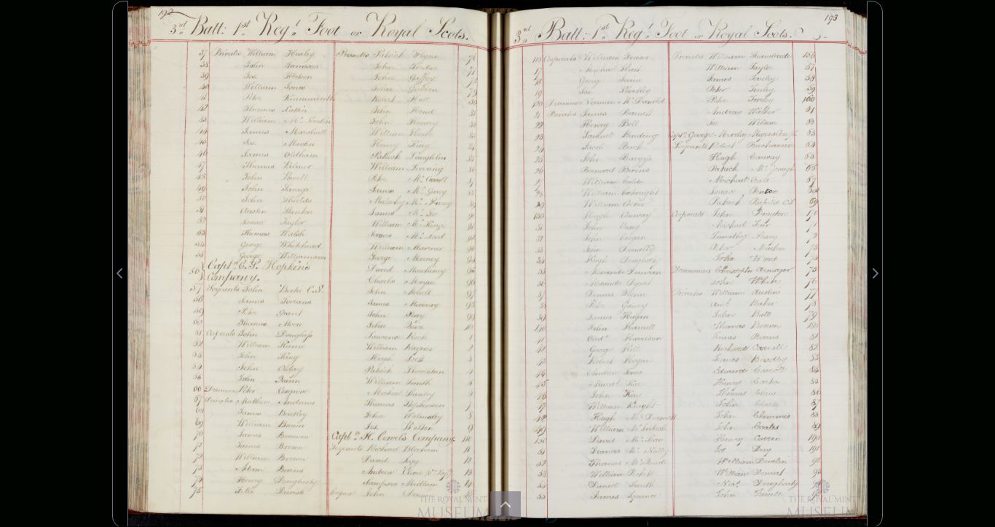
drag, startPoint x: 595, startPoint y: 188, endPoint x: 640, endPoint y: 158, distance: 53.6
click at [640, 158] on div at bounding box center [682, 264] width 369 height 527
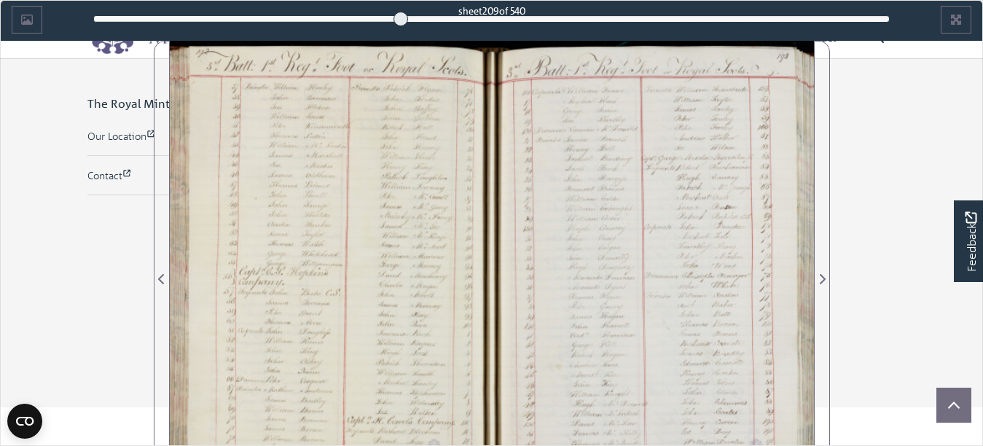
scroll to position [3171, 0]
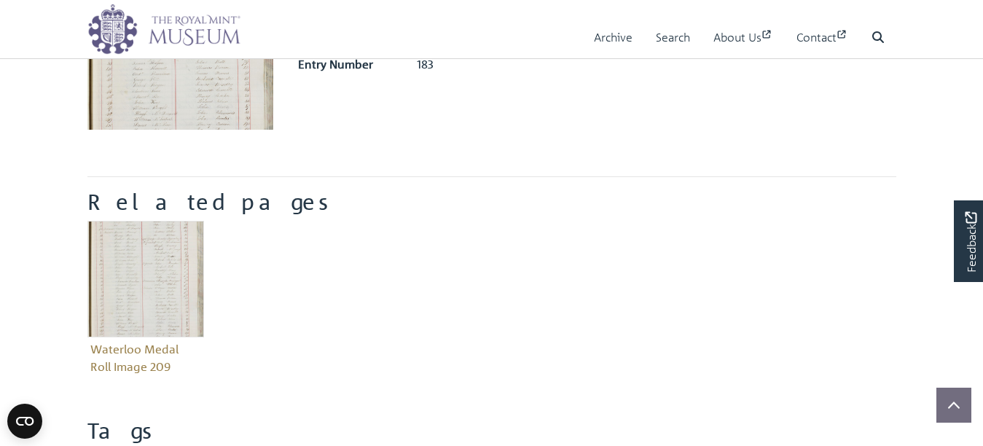
scroll to position [364, 0]
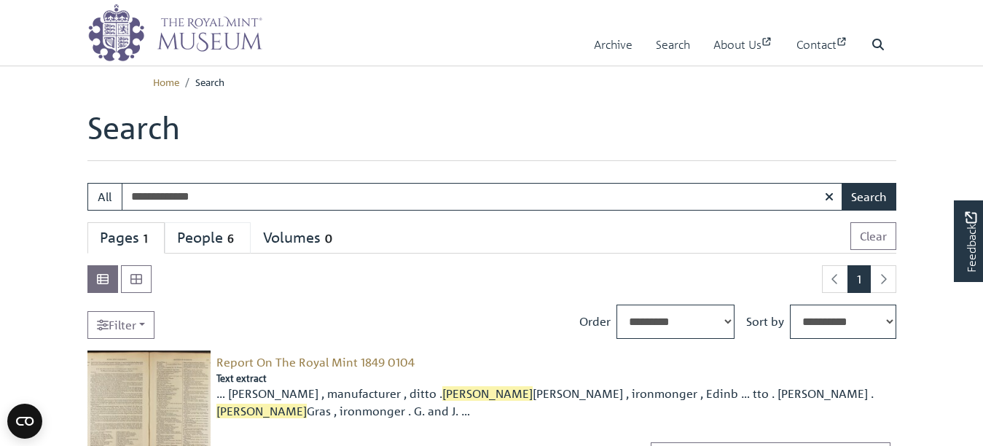
click at [238, 247] on div "People 6" at bounding box center [207, 238] width 61 height 18
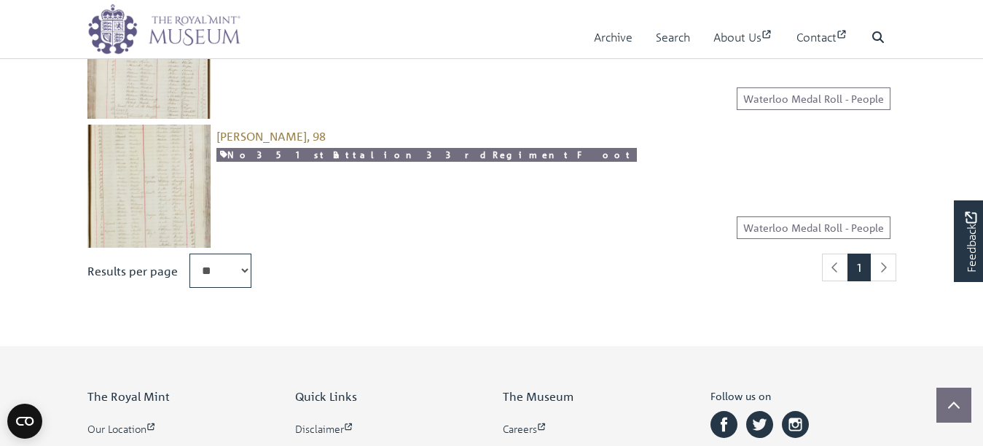
scroll to position [875, 0]
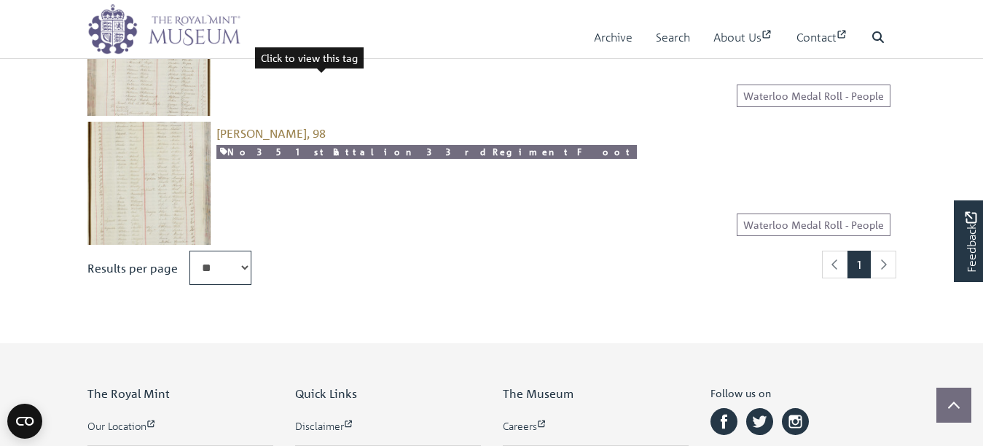
click at [306, 30] on link "No 23 2nd Battalion Grenadier Guards" at bounding box center [409, 23] width 386 height 14
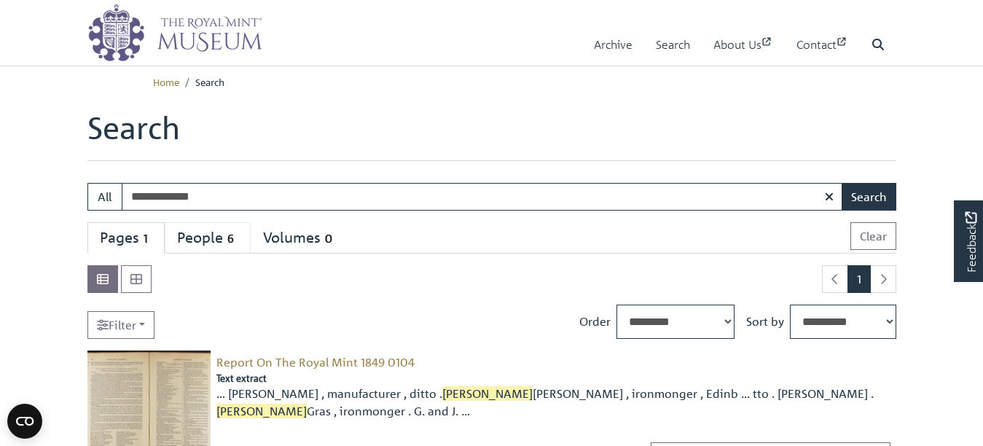
click at [237, 247] on div "People 6" at bounding box center [207, 238] width 61 height 18
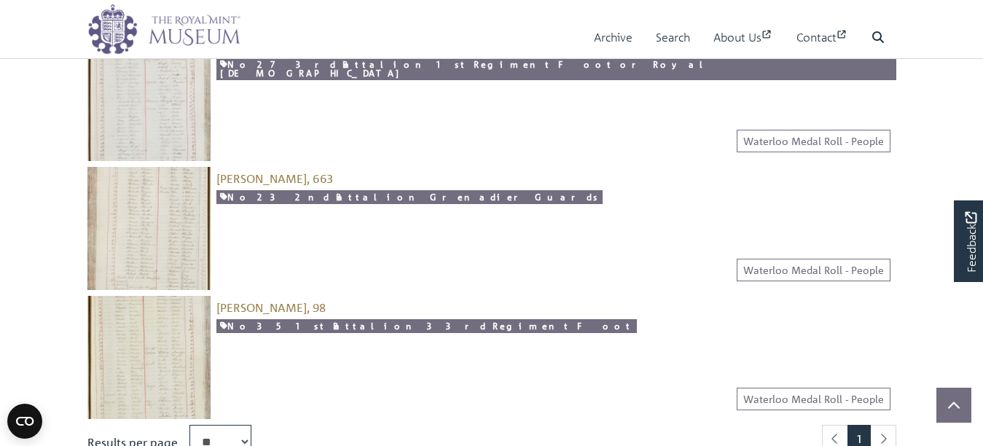
scroll to position [729, 0]
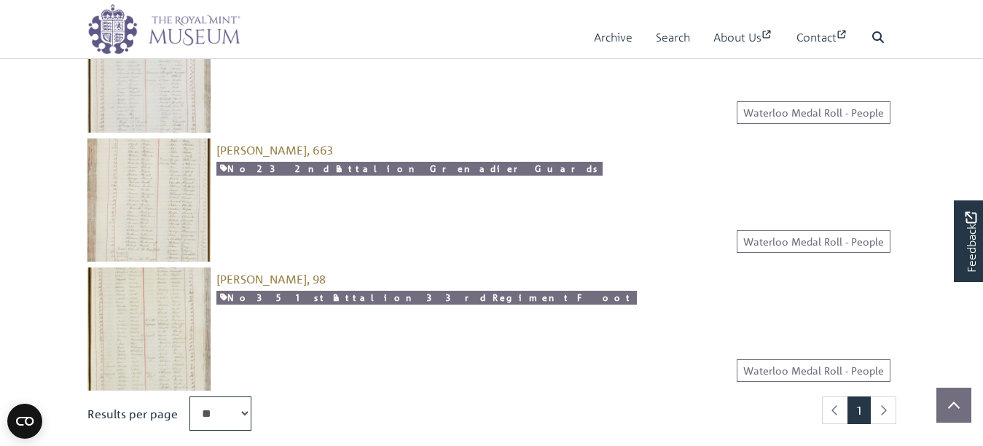
click at [154, 245] on img at bounding box center [148, 199] width 123 height 123
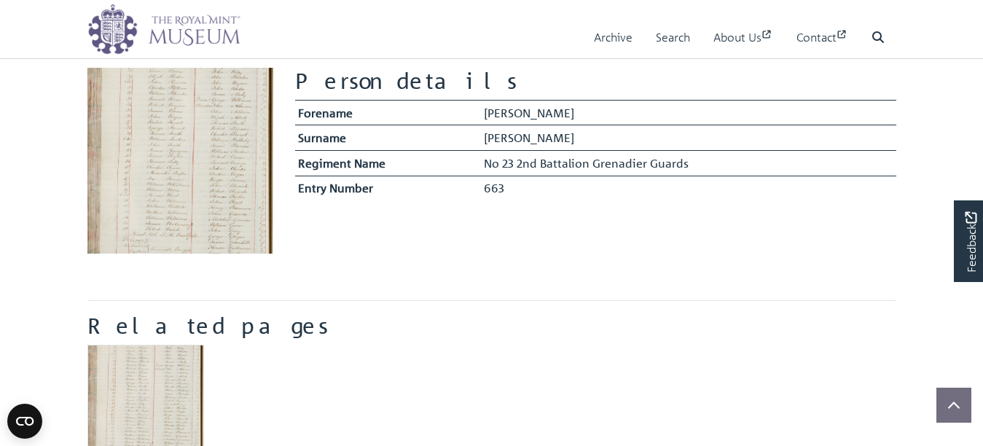
scroll to position [437, 0]
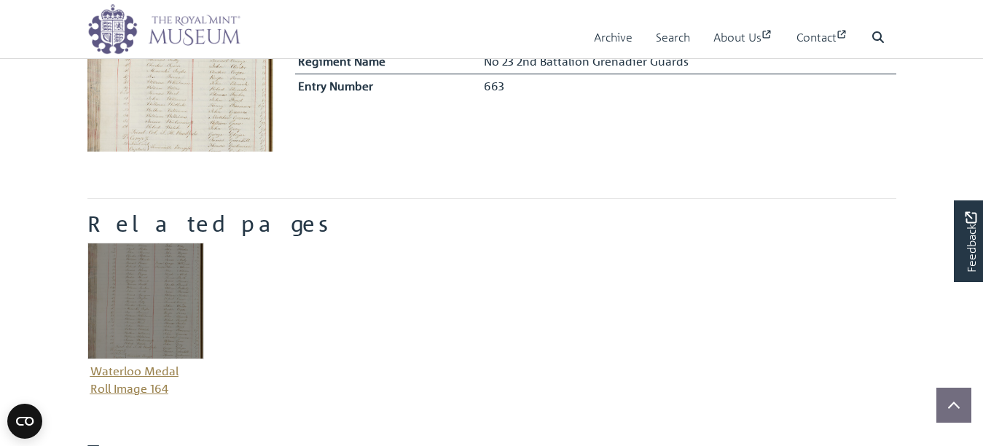
click at [138, 355] on img "Item related to this entity" at bounding box center [145, 301] width 117 height 117
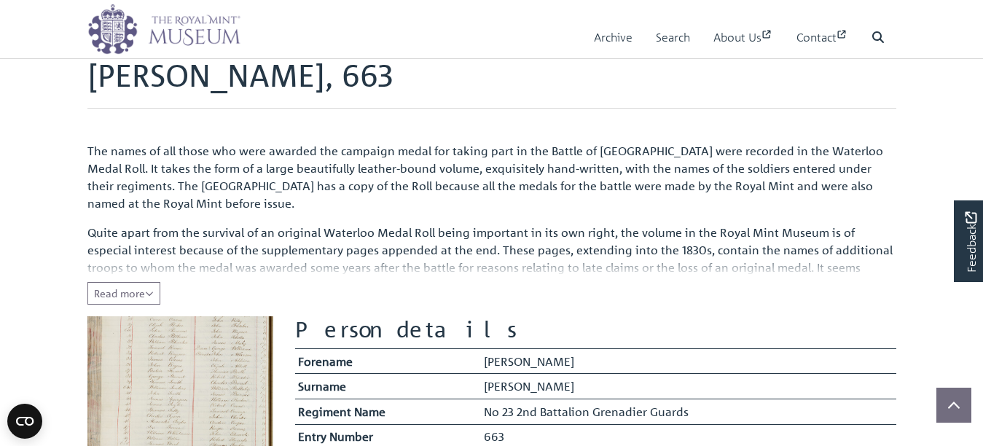
scroll to position [73, 0]
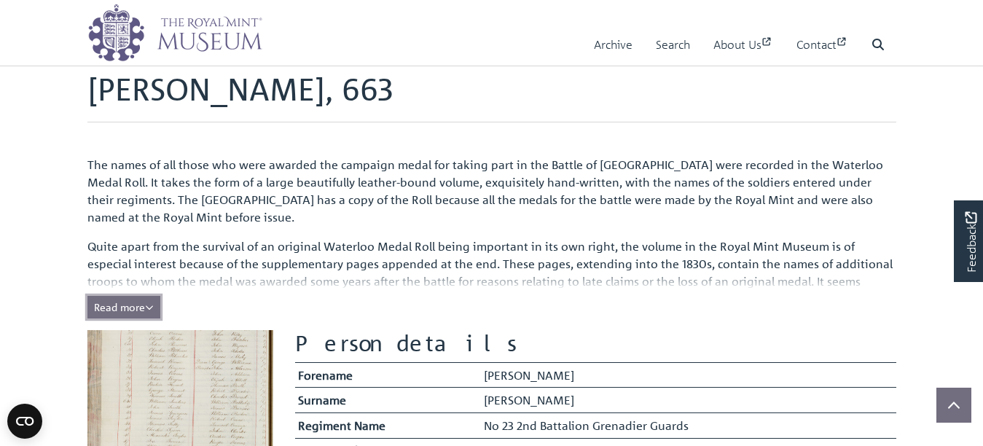
click at [154, 313] on icon "Read all of the content" at bounding box center [149, 307] width 9 height 10
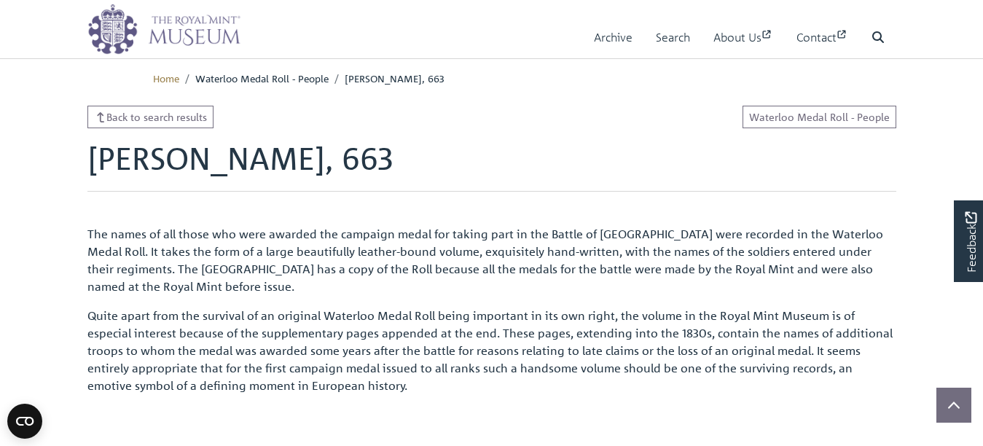
scroll to position [0, 0]
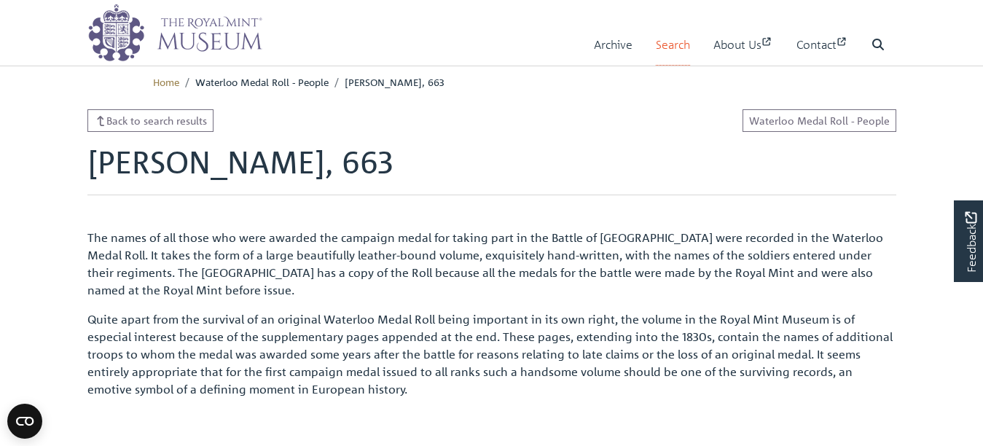
click at [656, 38] on link "Search" at bounding box center [673, 45] width 34 height 42
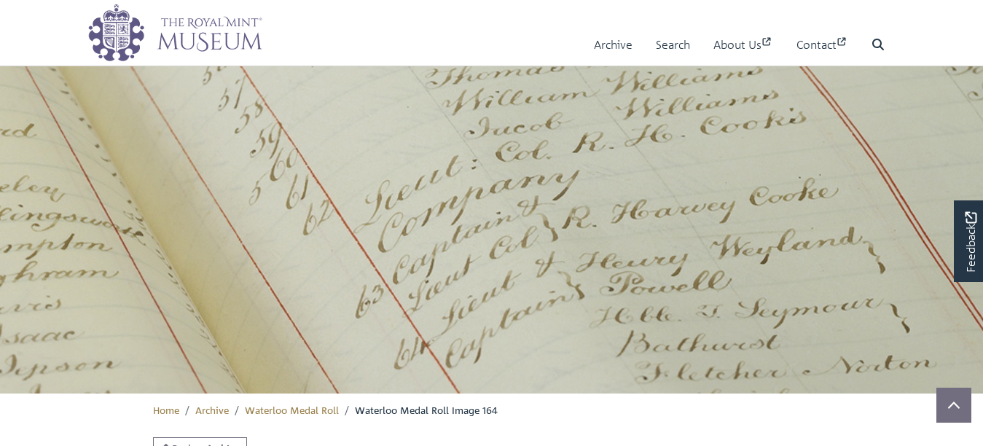
scroll to position [532, 0]
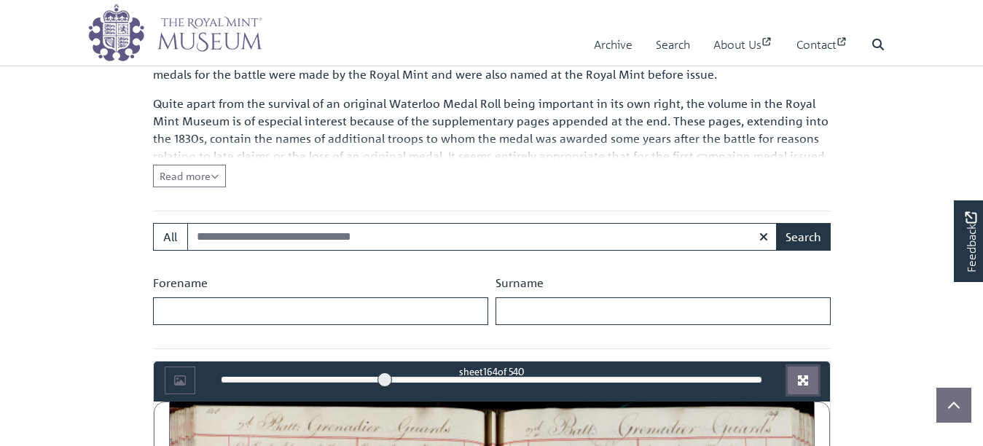
click at [798, 375] on icon "Full screen mode" at bounding box center [803, 380] width 10 height 10
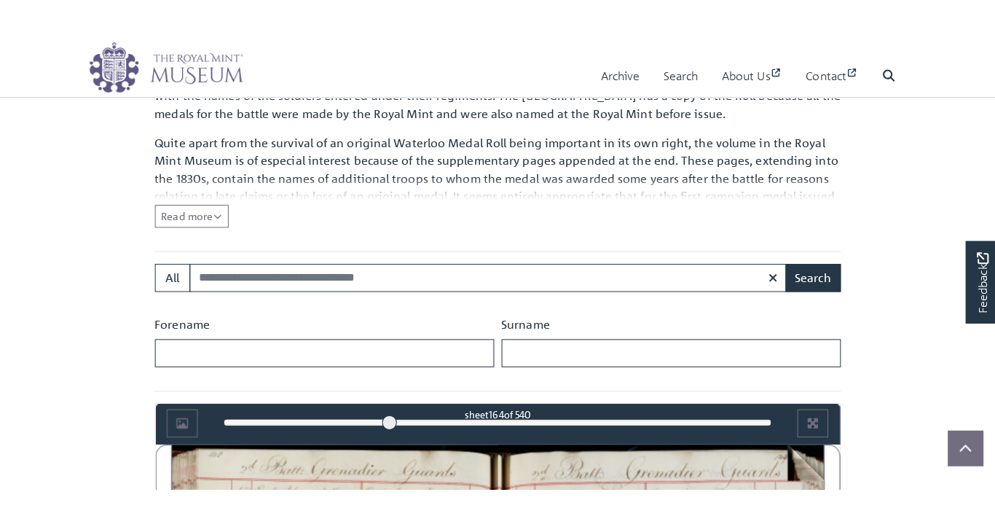
scroll to position [896, 0]
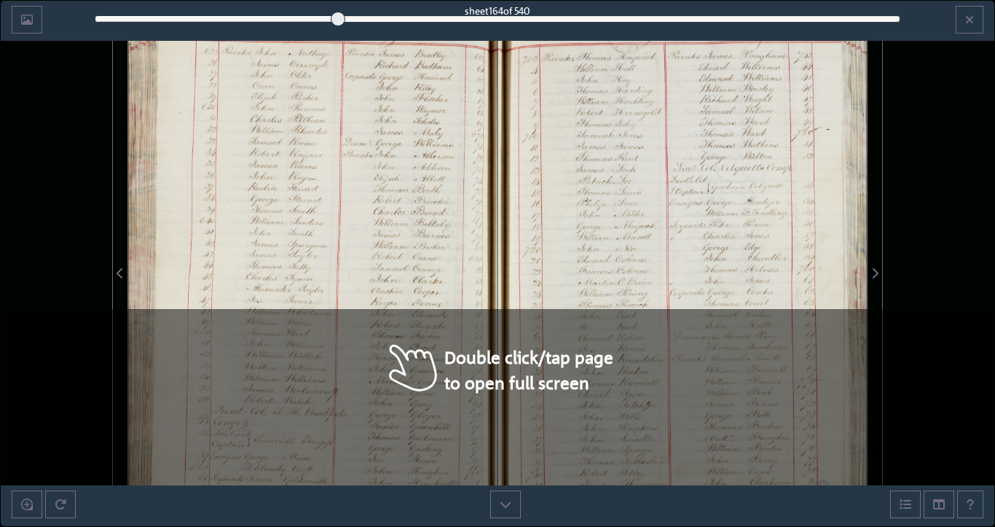
click at [420, 261] on div at bounding box center [312, 264] width 369 height 527
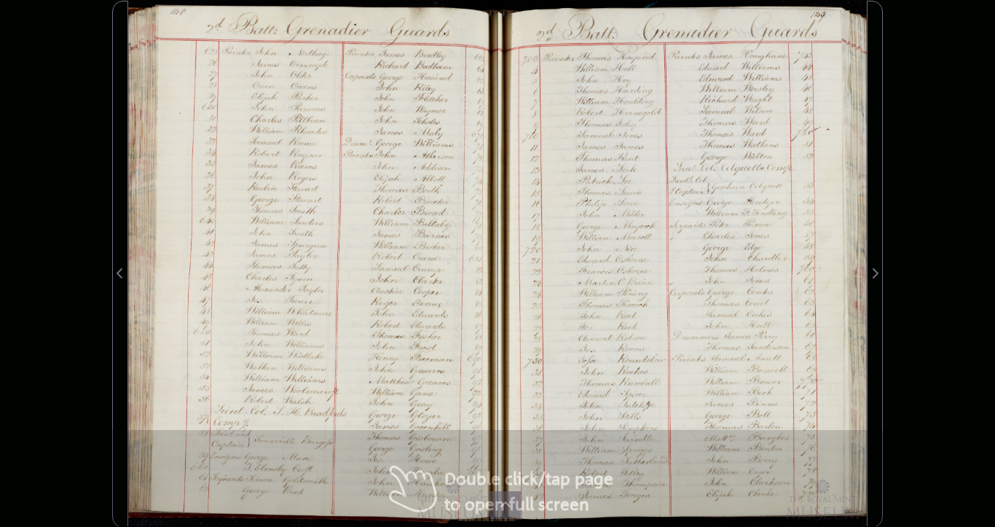
click at [420, 261] on div at bounding box center [312, 264] width 369 height 527
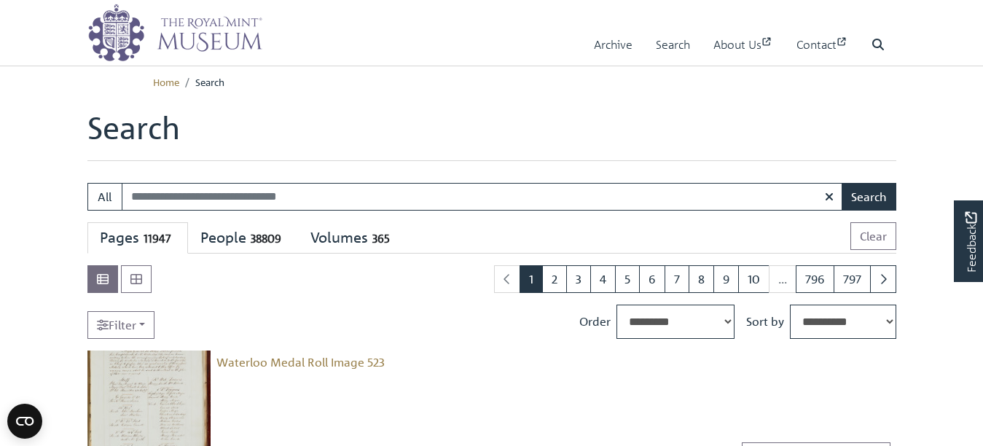
click at [162, 211] on input "Search:" at bounding box center [482, 197] width 721 height 28
type input "**********"
click at [864, 211] on button "Search" at bounding box center [869, 197] width 55 height 28
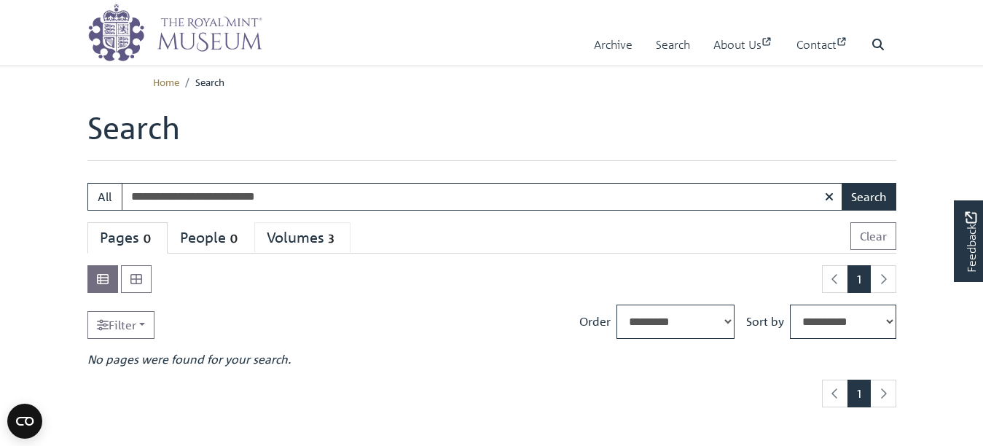
click at [338, 247] on div "Volumes 3" at bounding box center [302, 238] width 71 height 18
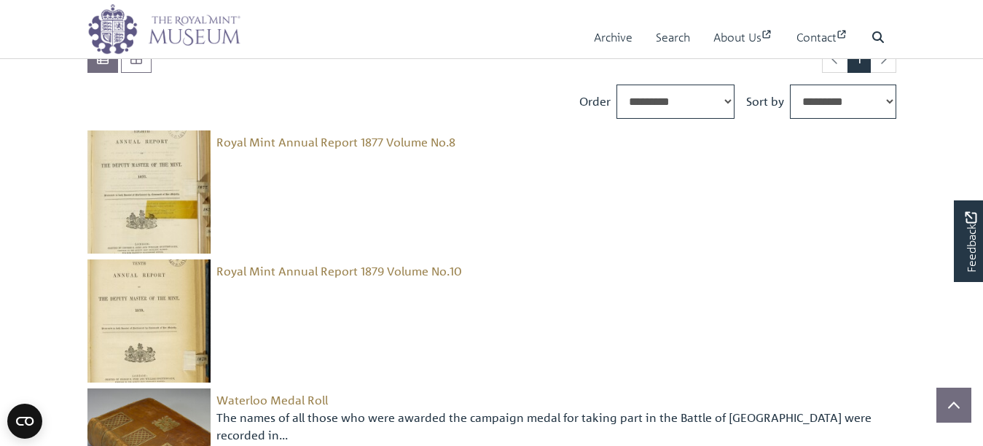
scroll to position [219, 0]
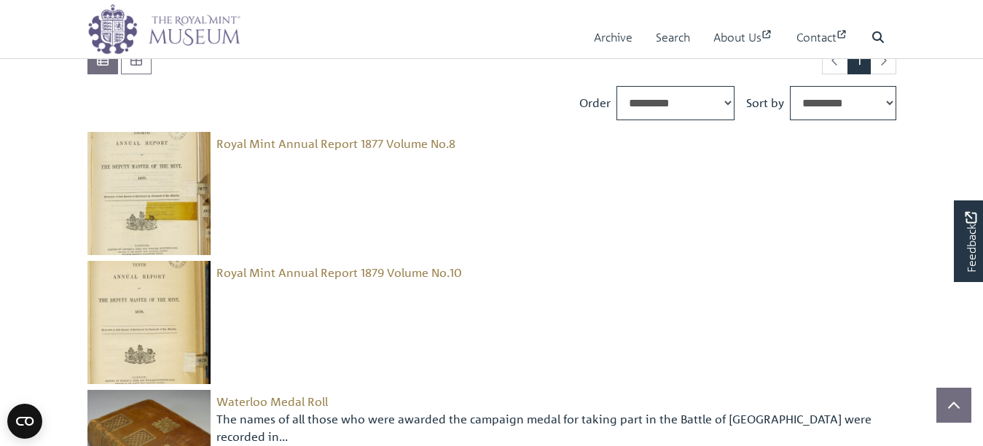
click at [133, 240] on img at bounding box center [148, 193] width 123 height 123
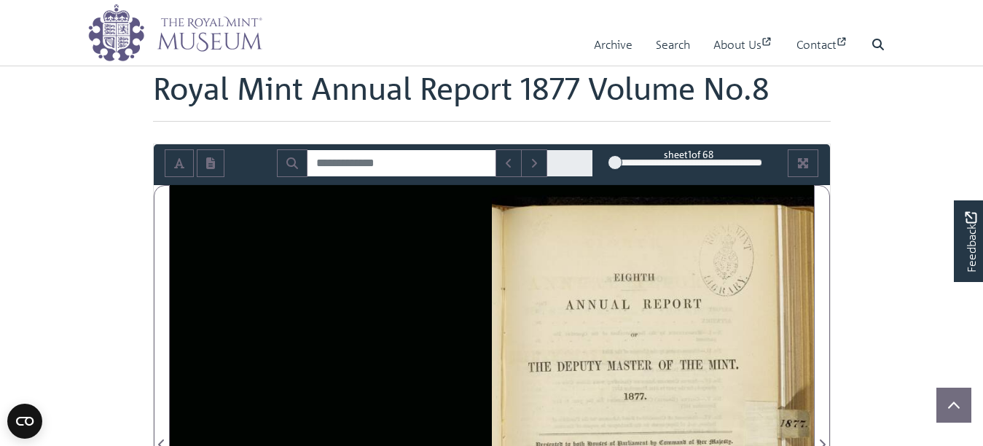
scroll to position [73, 0]
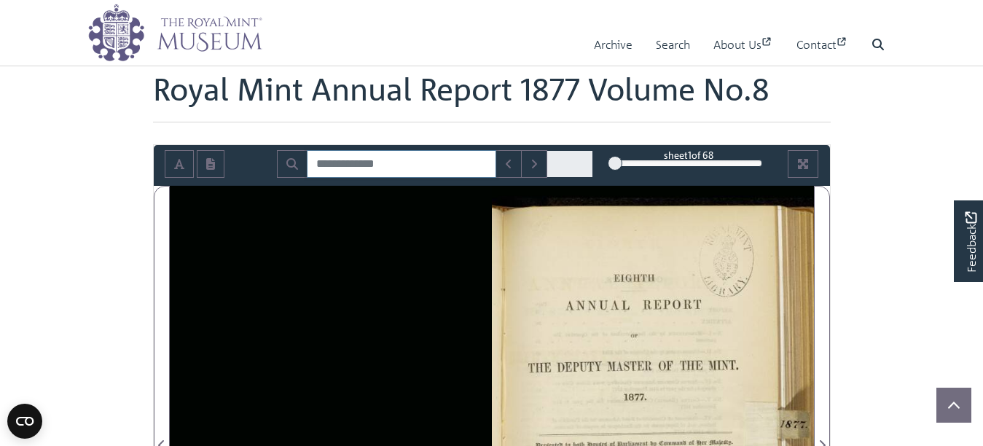
click at [362, 178] on input "Search for" at bounding box center [401, 164] width 189 height 28
type input "*"
type input "*********"
click at [457, 169] on icon at bounding box center [463, 163] width 12 height 11
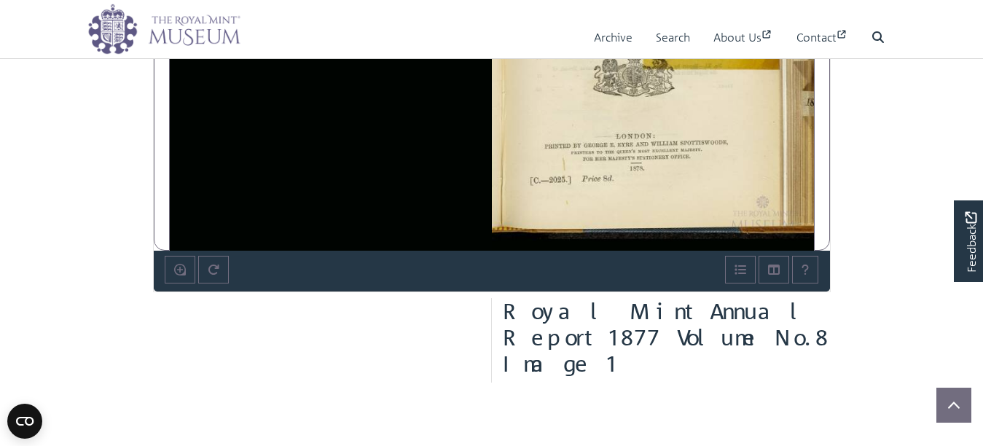
scroll to position [437, 0]
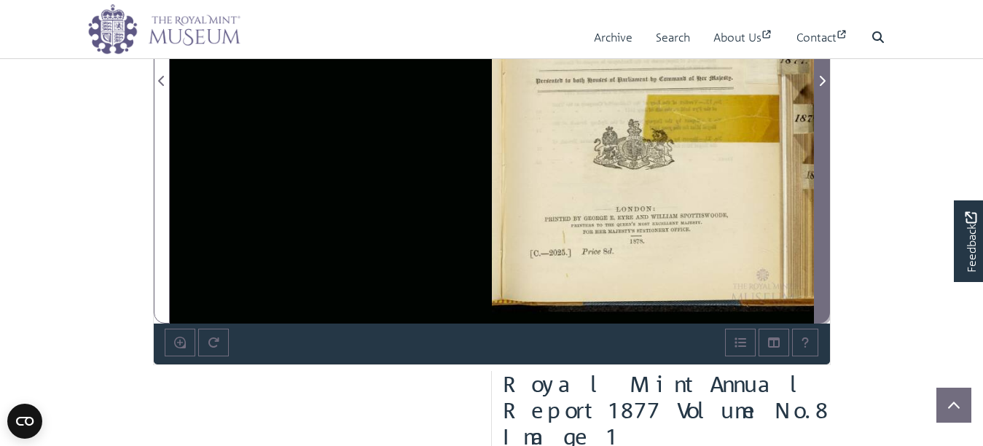
click at [818, 87] on icon "Next Page" at bounding box center [821, 81] width 7 height 12
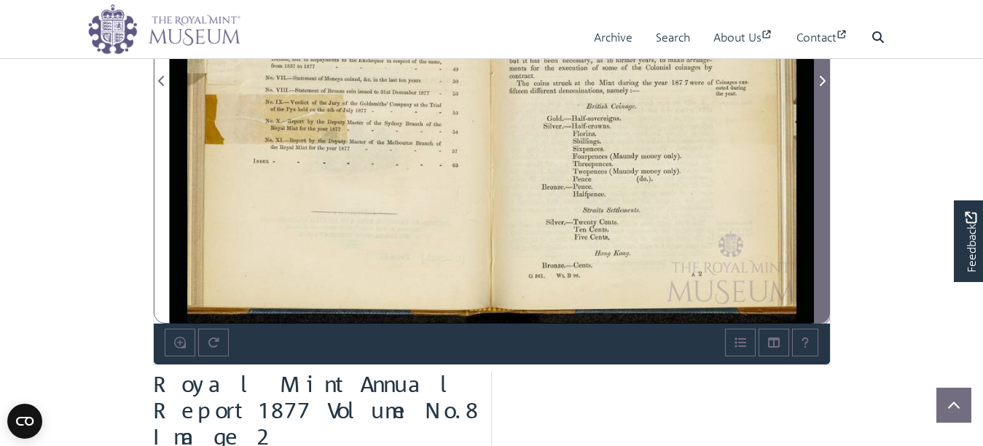
click at [818, 87] on icon "Next Page" at bounding box center [821, 81] width 7 height 12
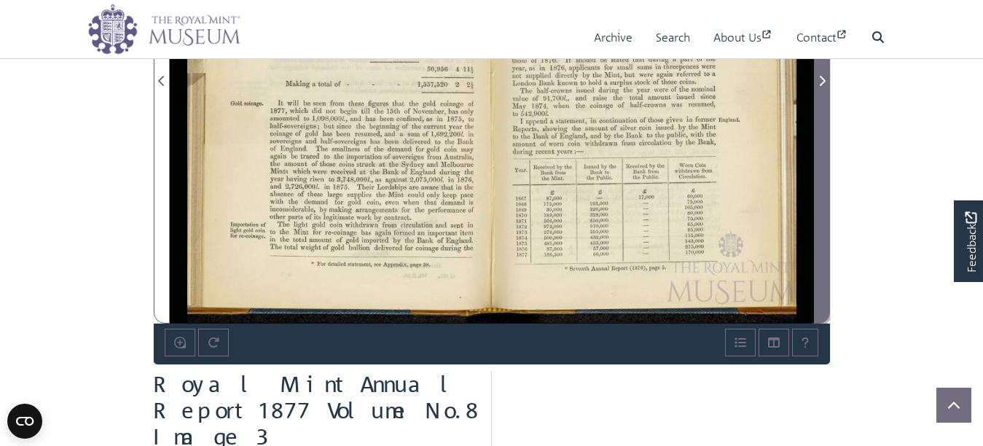
click at [819, 87] on icon "Next Page" at bounding box center [821, 81] width 7 height 12
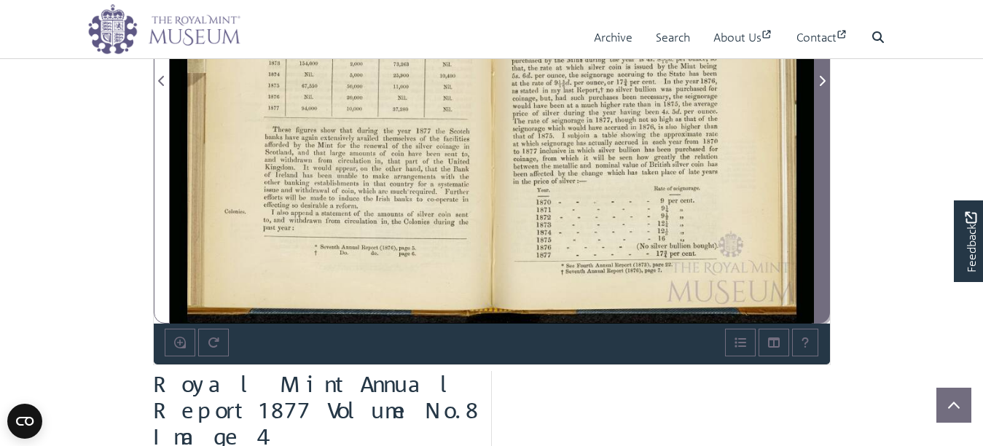
click at [819, 87] on icon "Next Page" at bounding box center [821, 81] width 7 height 12
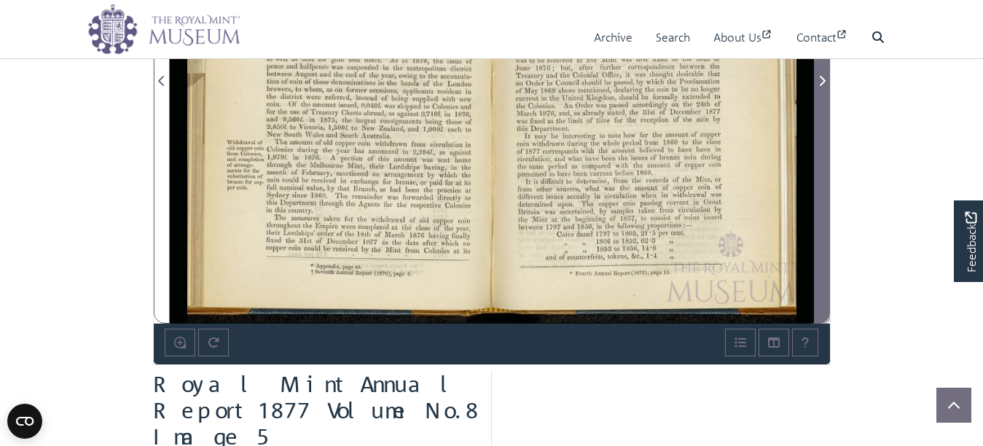
click at [819, 87] on icon "Next Page" at bounding box center [821, 81] width 7 height 12
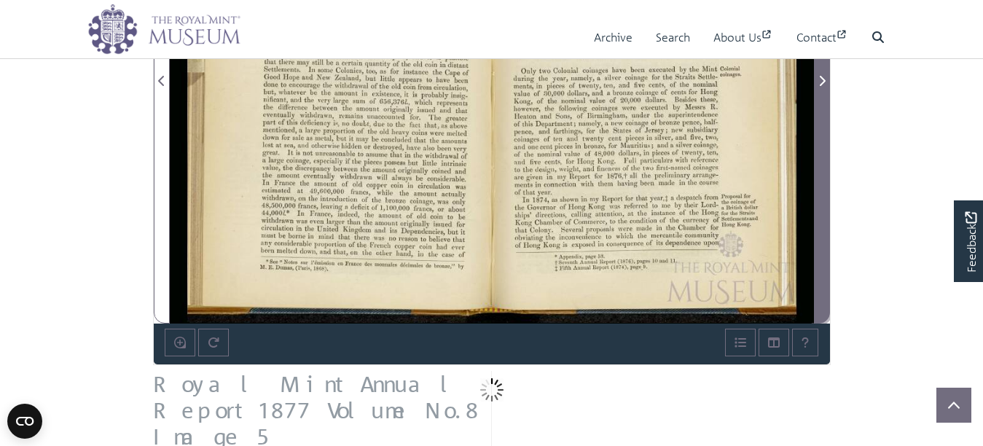
click at [819, 87] on icon "Next Page" at bounding box center [821, 81] width 7 height 12
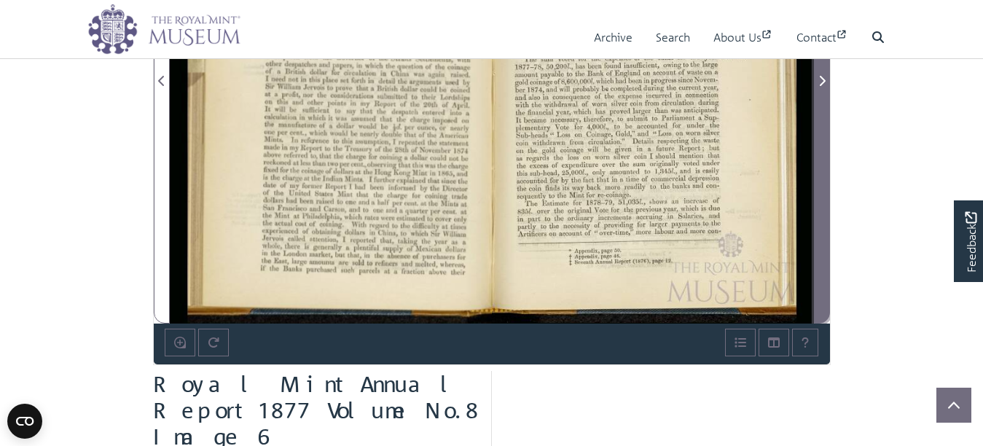
click at [819, 87] on icon "Next Page" at bounding box center [821, 81] width 7 height 12
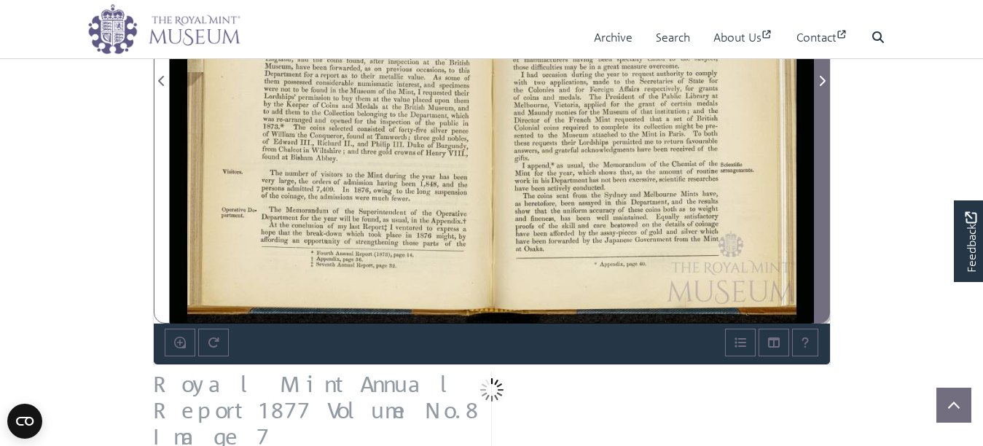
click at [819, 87] on icon "Next Page" at bounding box center [821, 81] width 7 height 12
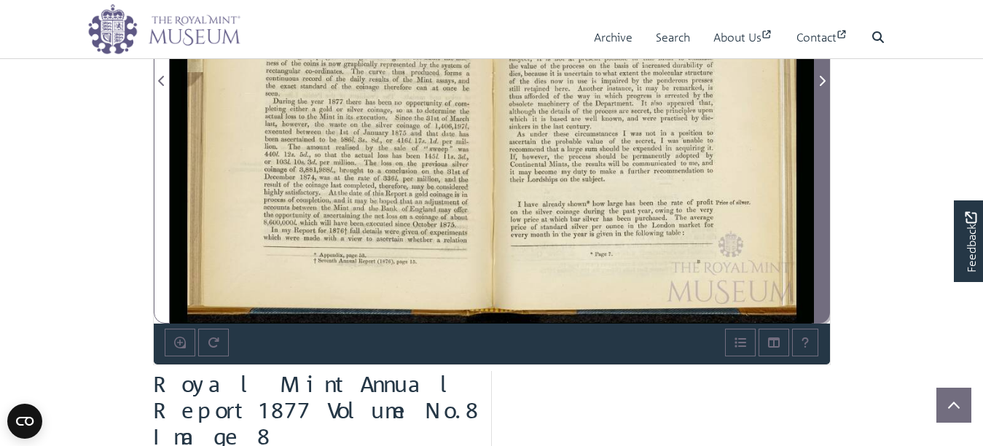
click at [819, 87] on icon "Next Page" at bounding box center [821, 81] width 7 height 12
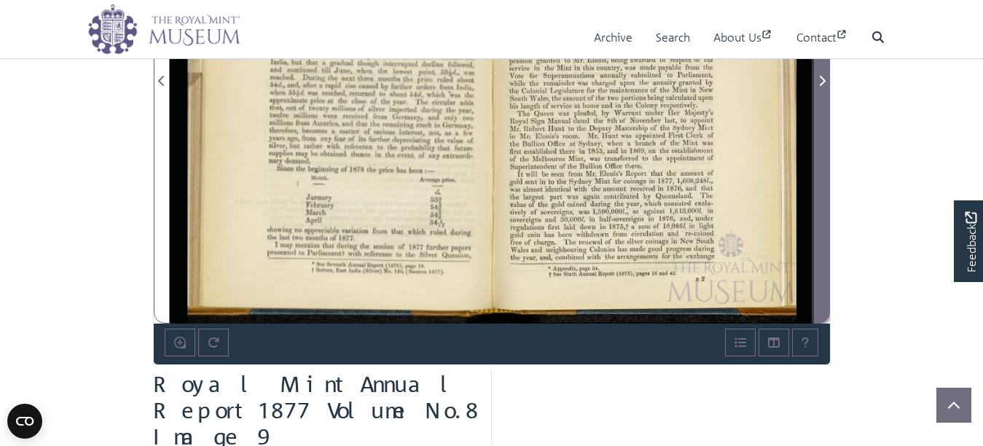
click at [819, 87] on icon "Next Page" at bounding box center [821, 81] width 7 height 12
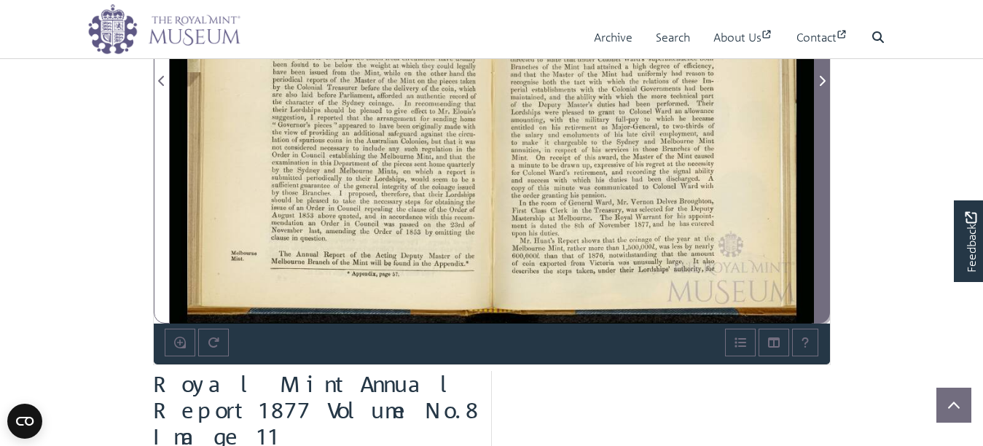
click at [819, 87] on icon "Next Page" at bounding box center [821, 81] width 7 height 12
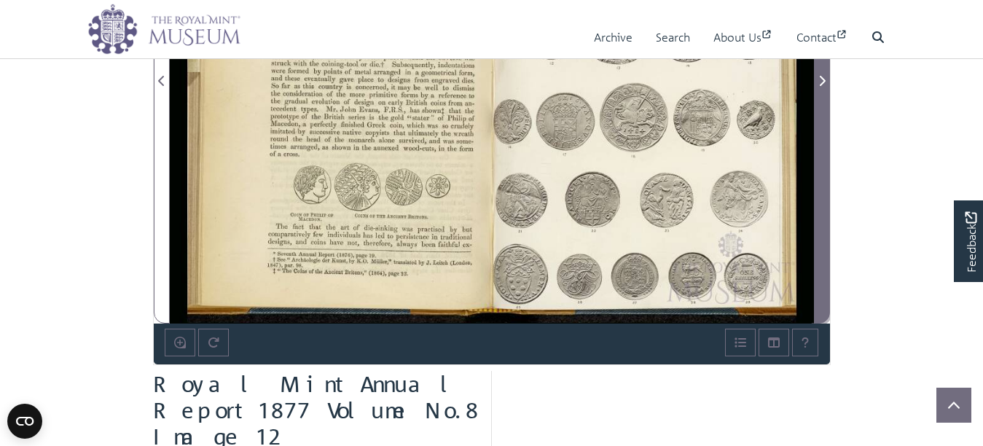
click at [819, 87] on icon "Next Page" at bounding box center [821, 81] width 7 height 12
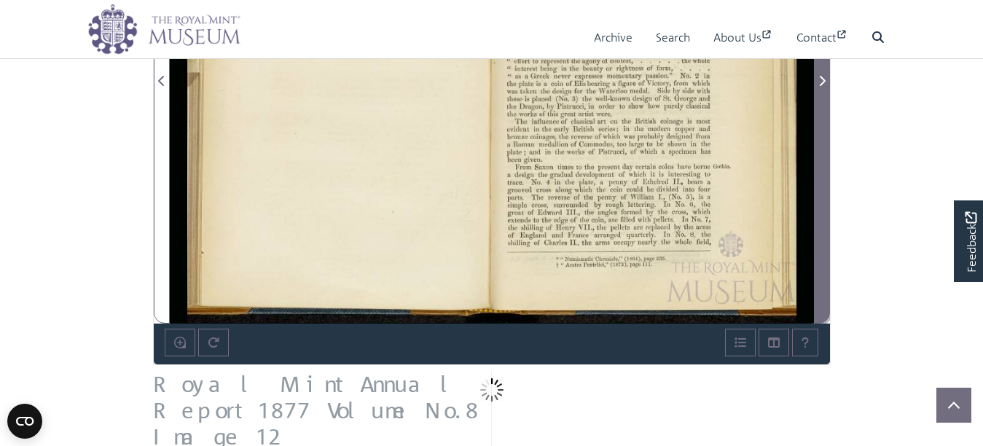
click at [819, 87] on icon "Next Page" at bounding box center [821, 81] width 7 height 12
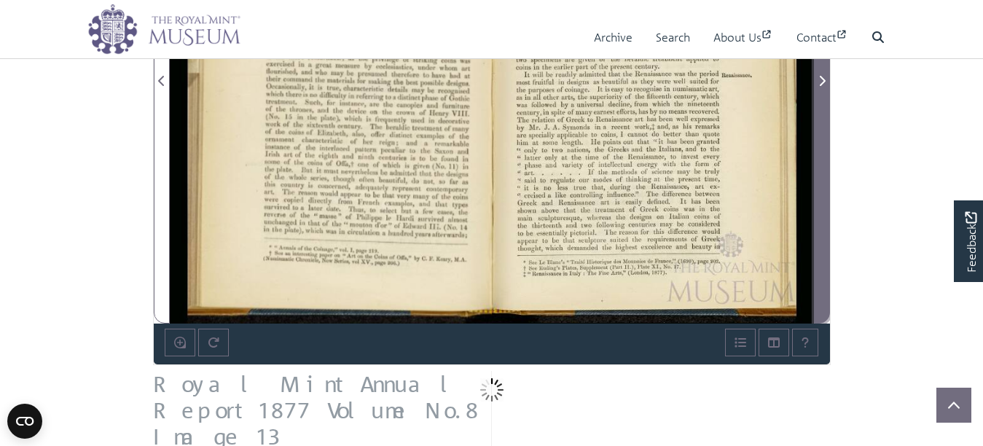
click at [819, 87] on icon "Next Page" at bounding box center [821, 81] width 7 height 12
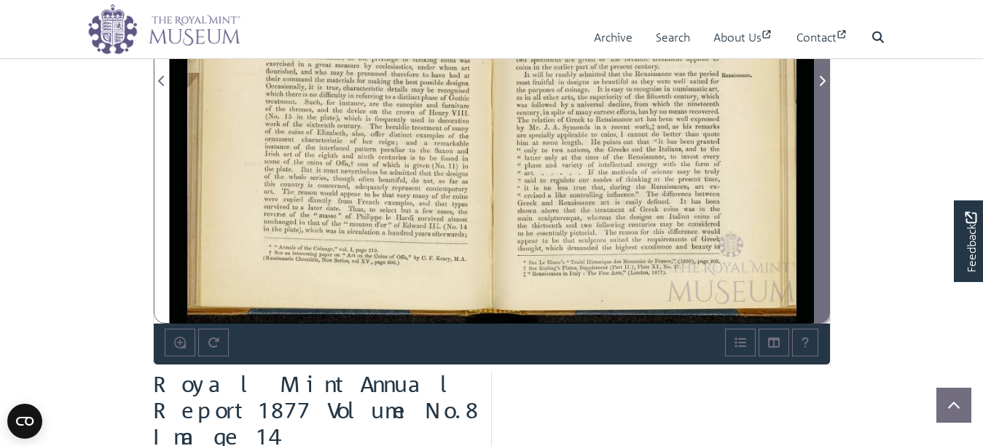
click at [819, 87] on icon "Next Page" at bounding box center [821, 81] width 7 height 12
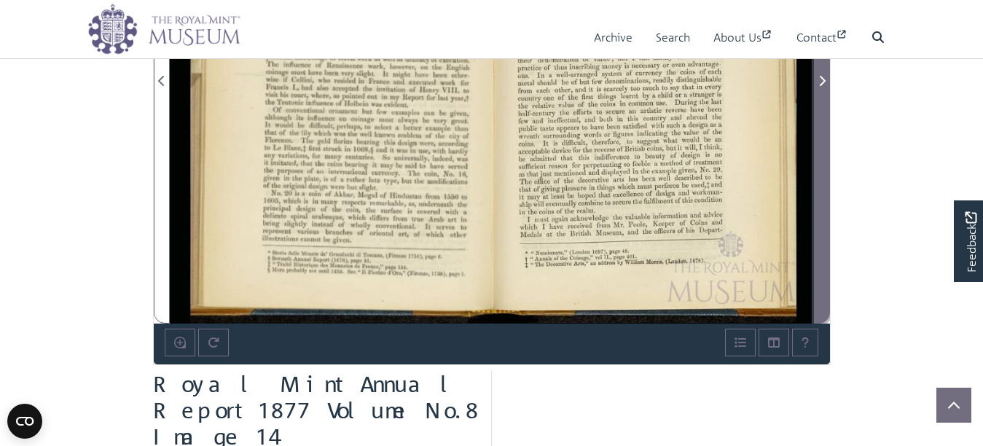
click at [819, 87] on icon "Next Page" at bounding box center [821, 81] width 7 height 12
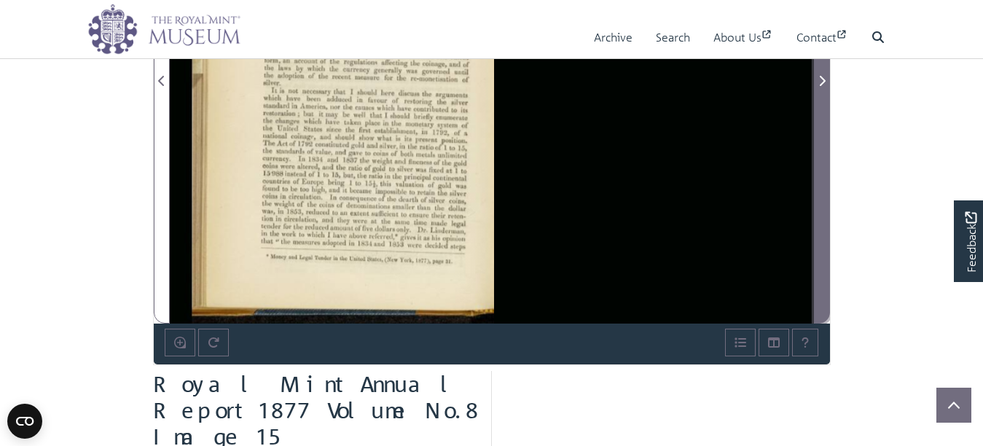
click at [819, 87] on icon "Next Page" at bounding box center [821, 81] width 7 height 12
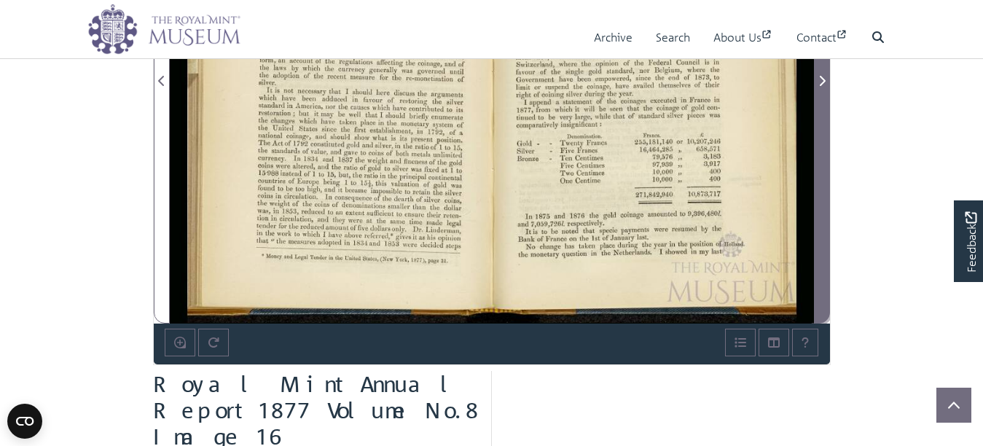
click at [819, 87] on icon "Next Page" at bounding box center [821, 81] width 7 height 12
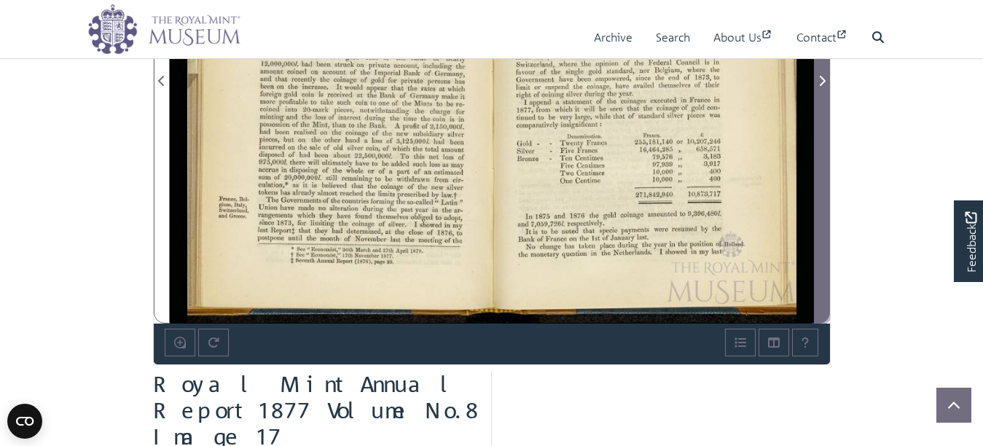
click at [815, 90] on span "Next Page" at bounding box center [822, 80] width 15 height 17
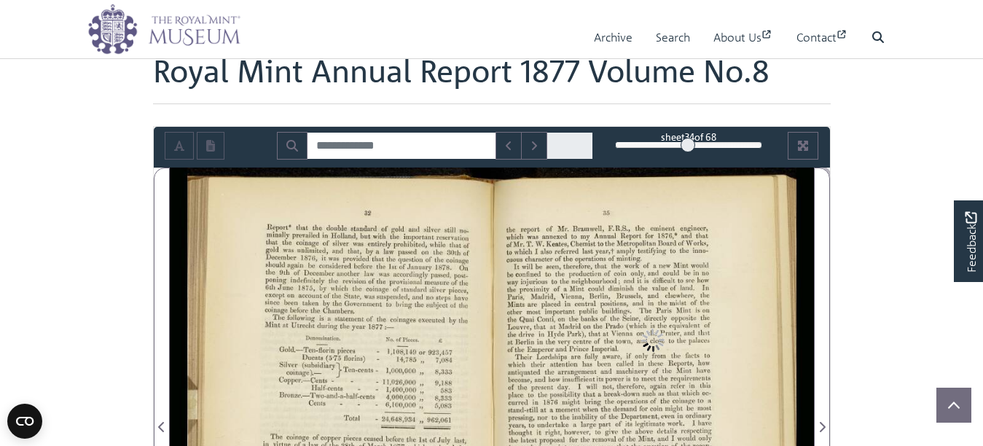
scroll to position [73, 0]
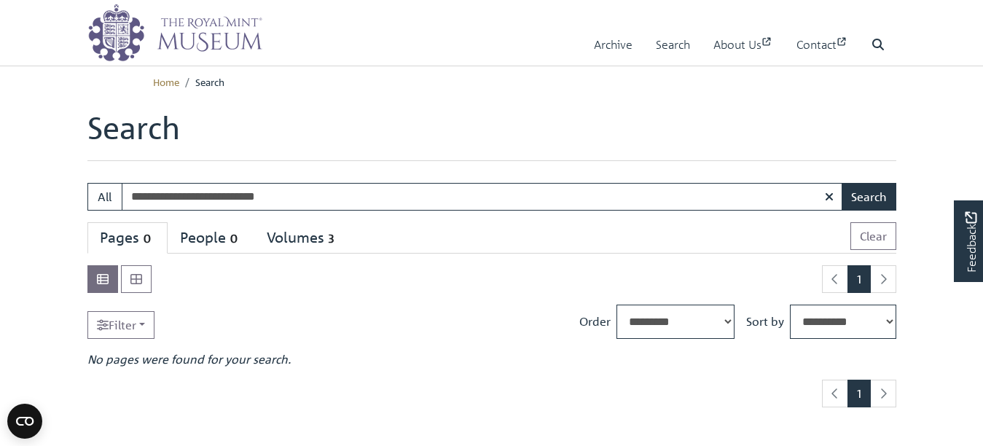
click at [367, 211] on input "**********" at bounding box center [482, 197] width 721 height 28
type input "**********"
click at [842, 183] on button "Search" at bounding box center [869, 197] width 55 height 28
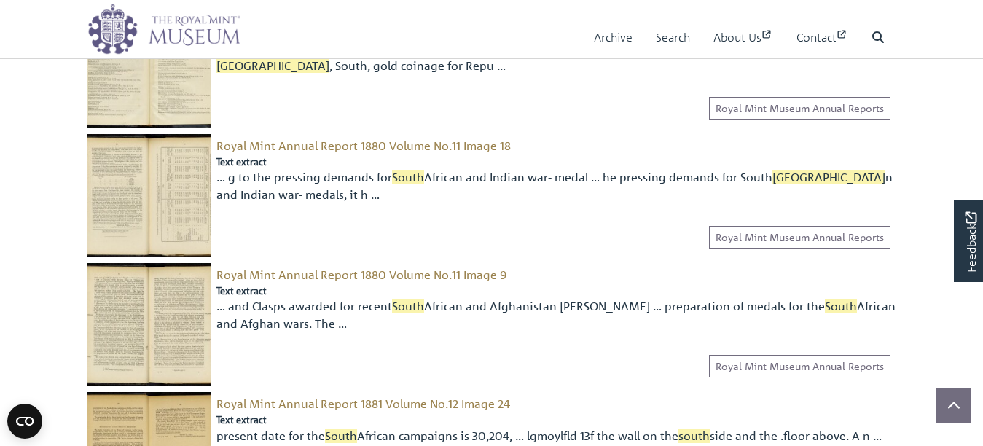
scroll to position [292, 0]
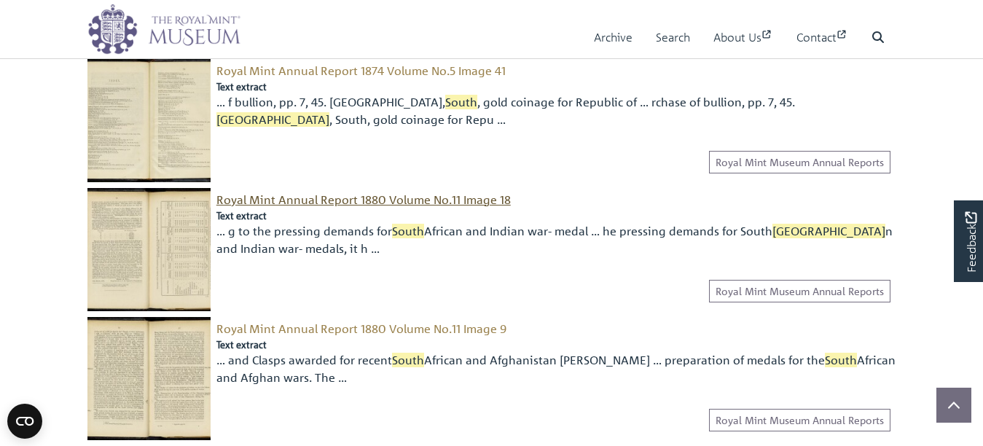
click at [299, 207] on span "Royal Mint Annual Report 1880 Volume No.11 Image 18" at bounding box center [363, 199] width 294 height 15
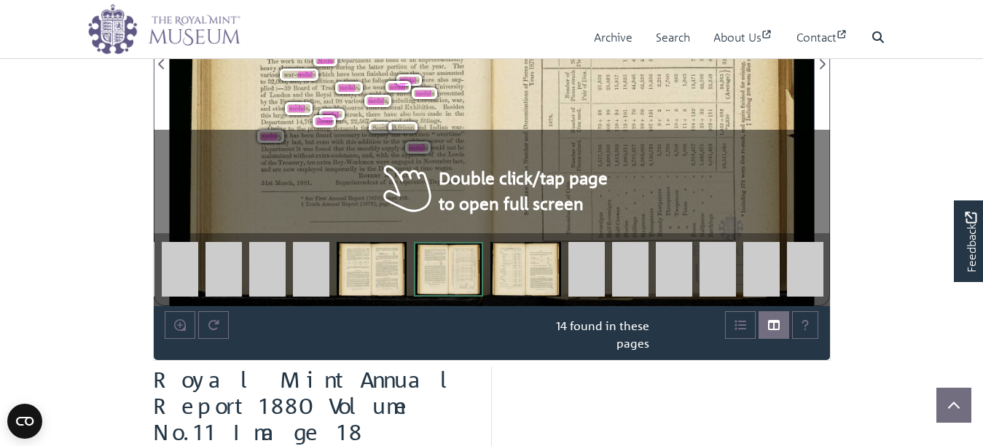
scroll to position [437, 0]
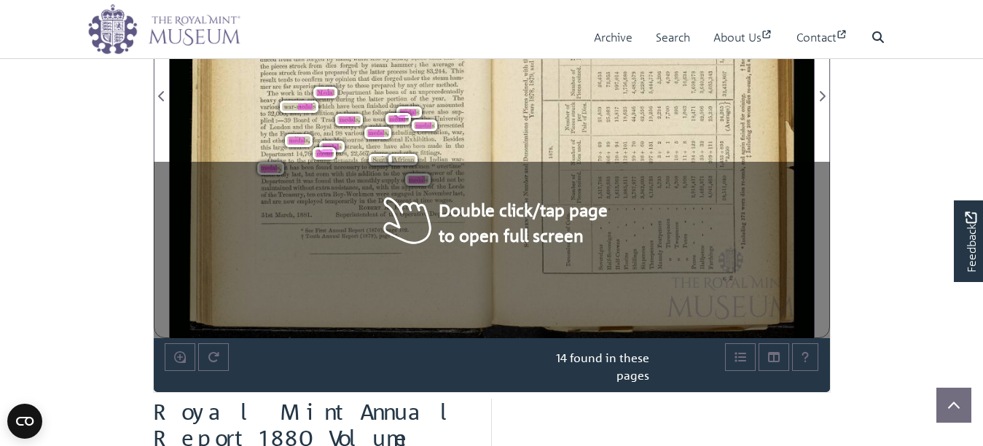
click at [386, 204] on span "Department" at bounding box center [392, 200] width 29 height 7
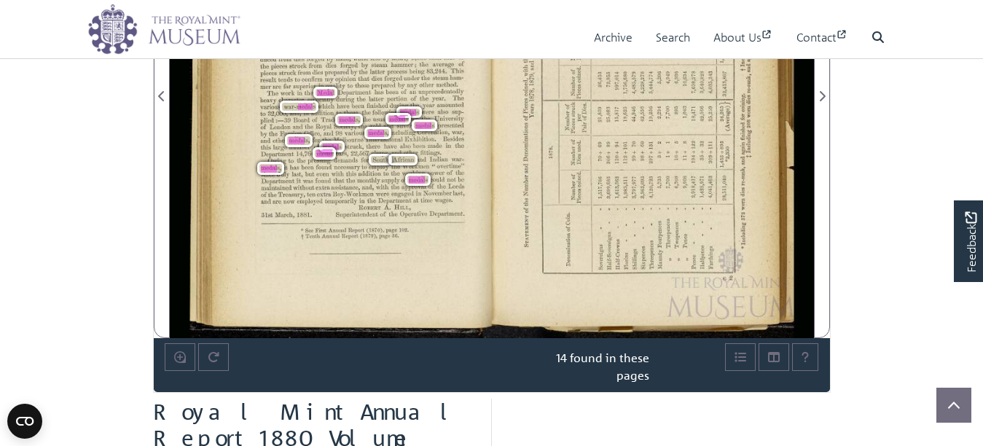
click at [506, 240] on div "1 per Pair of Dies. 53,807 Number of (Average) the Number of Pieces struck ion,…" at bounding box center [501, 87] width 624 height 502
click at [466, 296] on div "of pieces struck per pair of dies has now reached 53,807, the highest average y…" at bounding box center [340, 87] width 302 height 502
drag, startPoint x: 461, startPoint y: 285, endPoint x: 466, endPoint y: 274, distance: 11.8
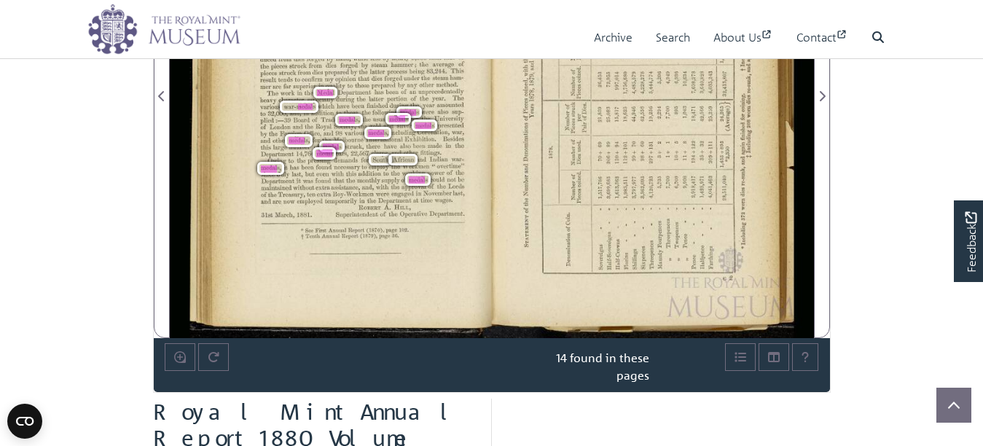
click at [466, 274] on div "of pieces struck per pair of dies has now reached 53,807, the highest average y…" at bounding box center [340, 87] width 302 height 502
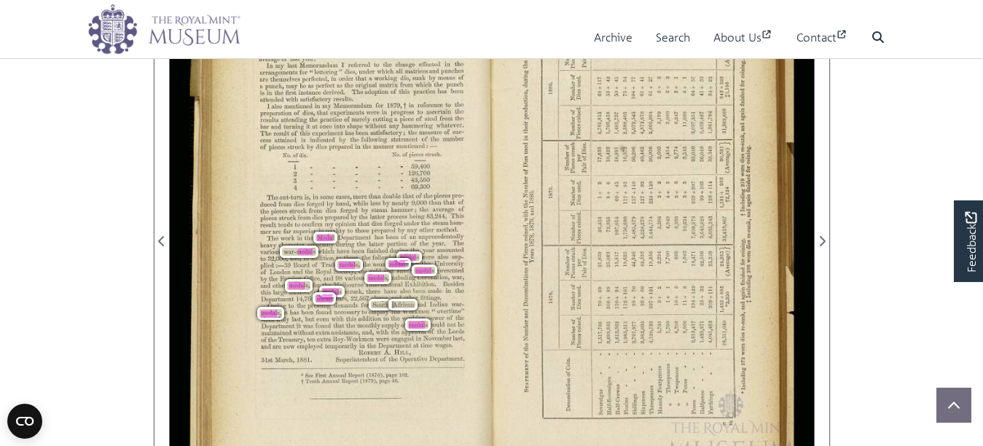
scroll to position [292, 0]
click at [523, 155] on span "used" at bounding box center [525, 150] width 4 height 12
click at [486, 246] on div "of pieces struck per pair of dies has now reached 53,807, the highest average y…" at bounding box center [340, 233] width 302 height 502
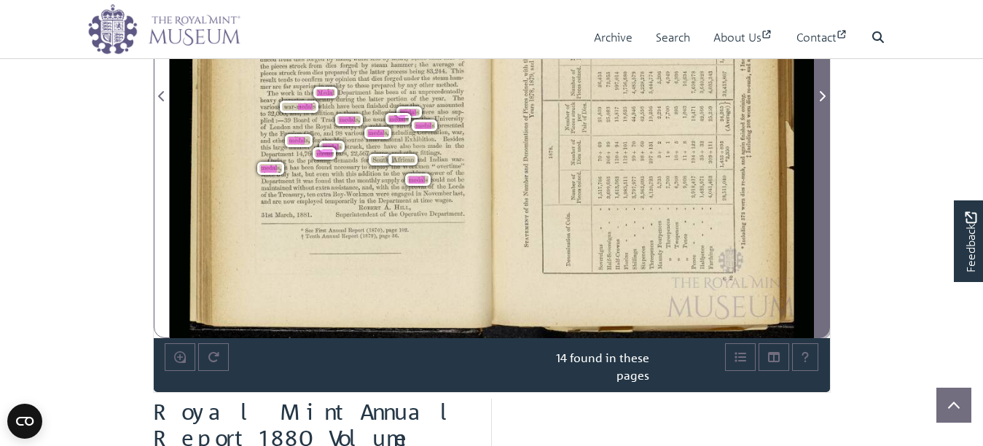
click at [818, 102] on icon "Next Page" at bounding box center [821, 96] width 7 height 12
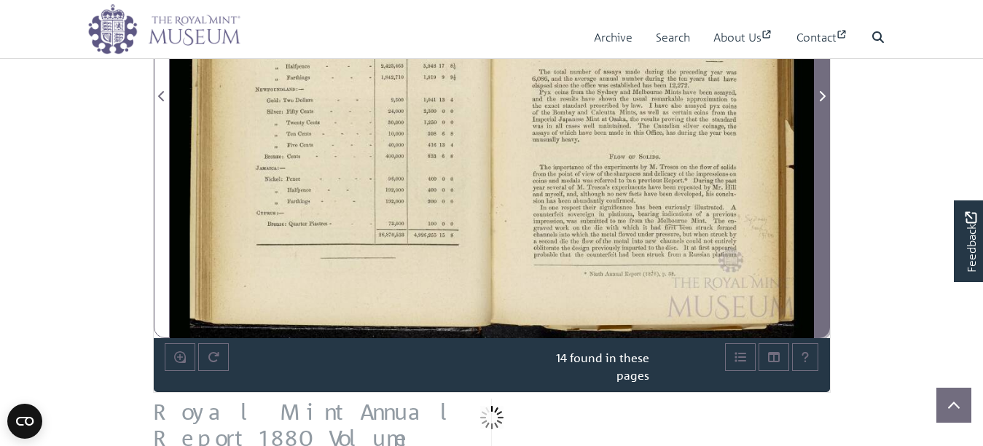
click at [820, 102] on icon "Next Page" at bounding box center [821, 96] width 7 height 12
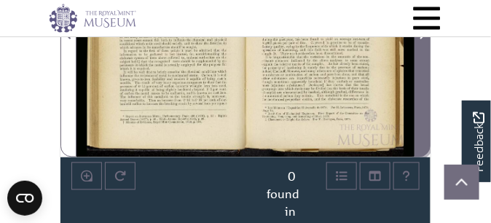
drag, startPoint x: 864, startPoint y: 1, endPoint x: 422, endPoint y: 146, distance: 465.1
click at [422, 146] on span "Next Page" at bounding box center [422, 25] width 15 height 262
click at [419, 125] on span "Next Page" at bounding box center [422, 25] width 15 height 262
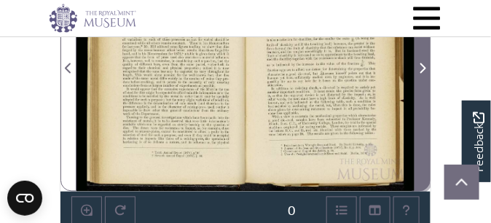
scroll to position [437, 0]
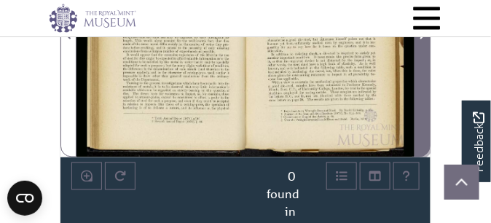
click at [422, 125] on span "Next Page" at bounding box center [422, 25] width 15 height 262
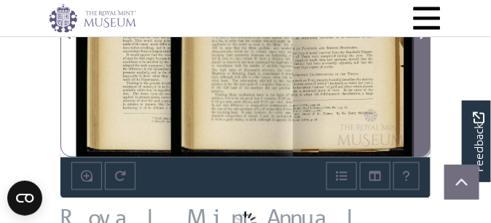
click at [422, 125] on span "Next Page" at bounding box center [422, 25] width 15 height 262
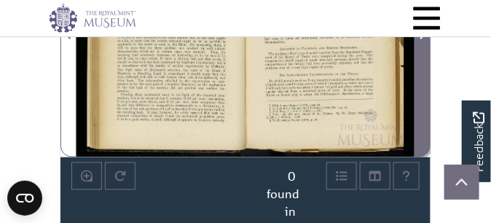
click at [422, 125] on button "Next Page" at bounding box center [423, 26] width 16 height 264
click at [423, 125] on span "Next Page" at bounding box center [422, 25] width 15 height 262
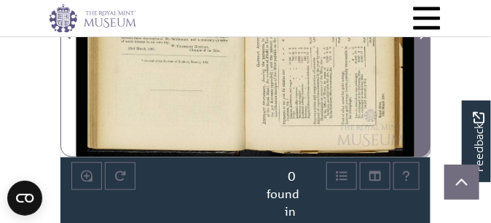
click at [423, 39] on icon "Next Page" at bounding box center [423, 34] width 6 height 10
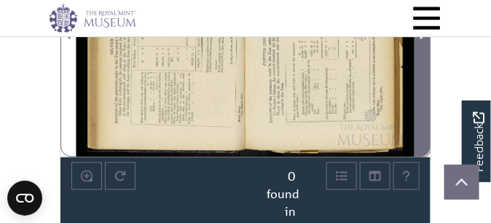
click at [423, 125] on span "Next Page" at bounding box center [422, 25] width 15 height 262
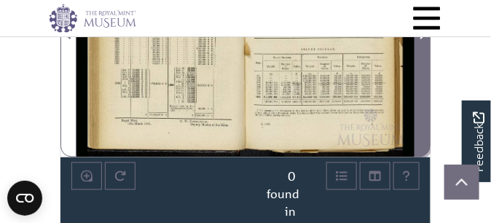
click at [422, 40] on icon "Next Page" at bounding box center [422, 34] width 7 height 12
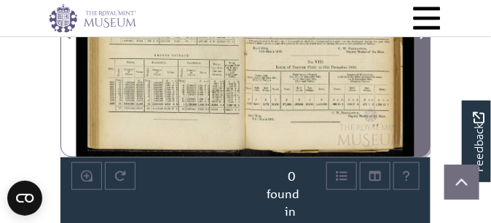
click at [424, 124] on button "Next Page" at bounding box center [423, 26] width 16 height 264
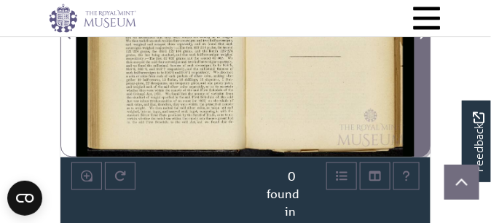
click at [424, 124] on button "Next Page" at bounding box center [423, 26] width 16 height 264
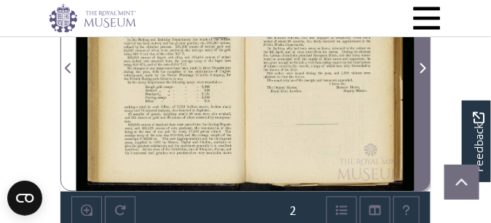
click at [424, 124] on span "Next Page" at bounding box center [422, 60] width 15 height 262
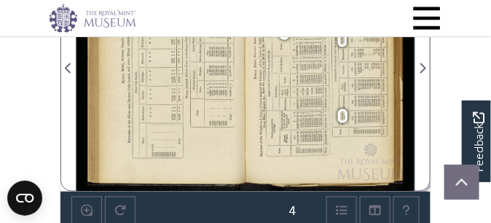
scroll to position [437, 0]
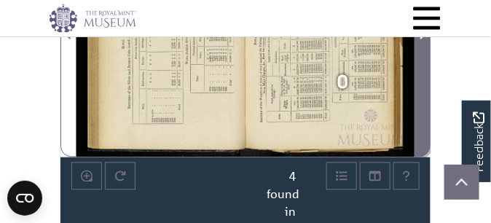
click at [423, 40] on icon "Next Page" at bounding box center [422, 34] width 7 height 12
click at [423, 126] on span "Next Page" at bounding box center [422, 25] width 15 height 262
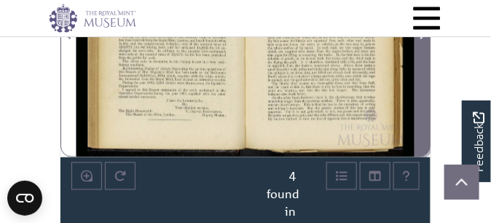
click at [423, 125] on span "Next Page" at bounding box center [422, 25] width 15 height 262
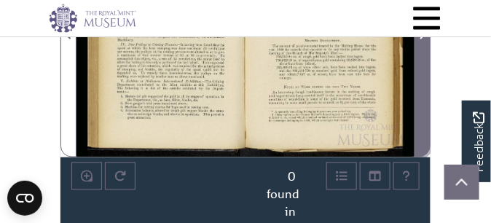
click at [423, 125] on button "Next Page" at bounding box center [423, 26] width 16 height 264
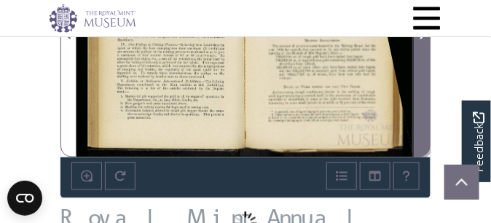
click at [423, 39] on icon "Next Page" at bounding box center [423, 34] width 6 height 10
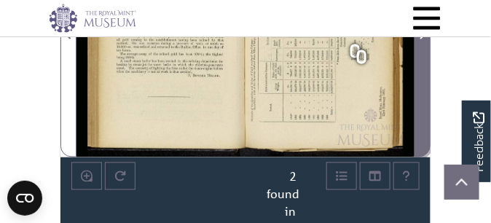
click at [423, 125] on span "Next Page" at bounding box center [422, 25] width 15 height 262
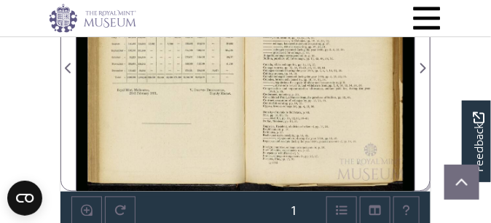
scroll to position [437, 0]
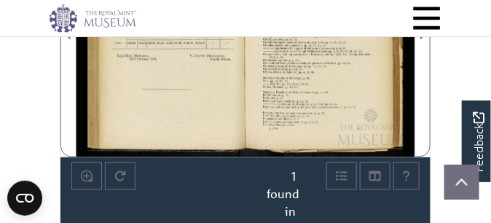
click at [133, 103] on div "APPENDIX “ C.” RETURN showing the Amount and Destination of Gold Coin exported …" at bounding box center [166, 26] width 157 height 264
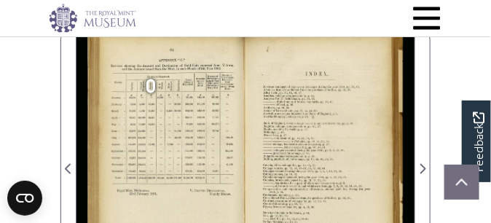
scroll to position [0, 0]
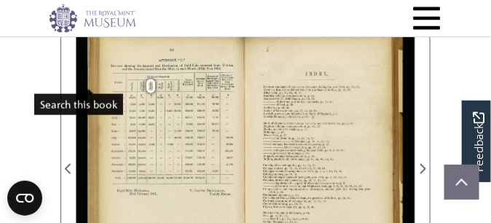
drag, startPoint x: 232, startPoint y: 76, endPoint x: 106, endPoint y: 79, distance: 125.4
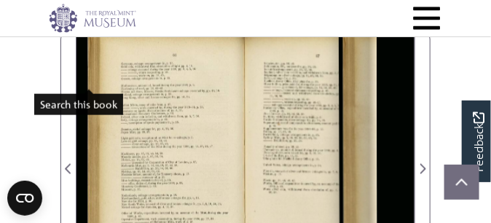
type input "*"
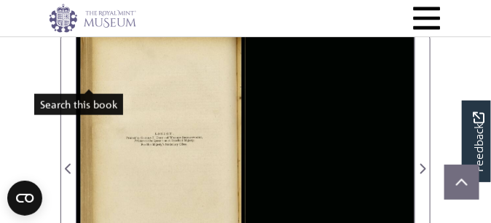
type input "*******"
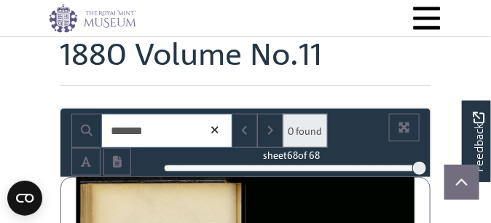
scroll to position [120, 0]
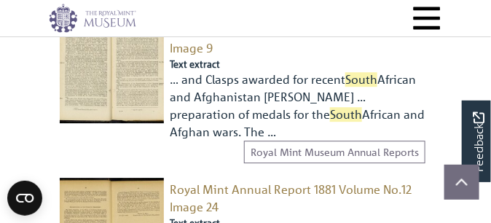
scroll to position [692, 0]
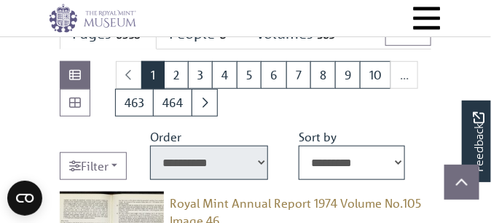
scroll to position [109, 0]
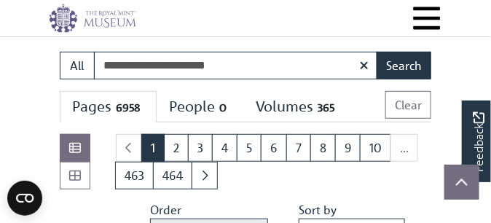
type input "**********"
click at [377, 52] on button "Search" at bounding box center [404, 66] width 55 height 28
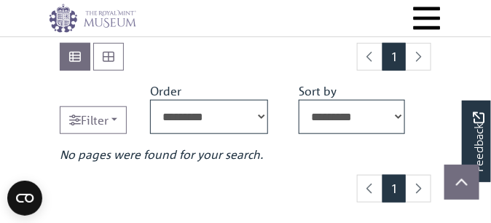
scroll to position [182, 0]
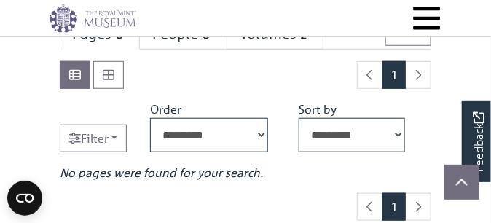
click at [311, 43] on div "Volumes 2" at bounding box center [275, 34] width 72 height 18
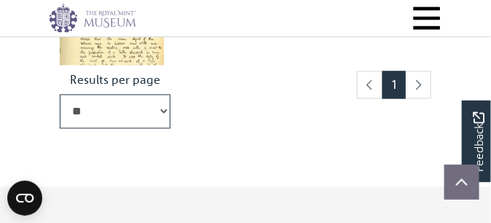
scroll to position [474, 0]
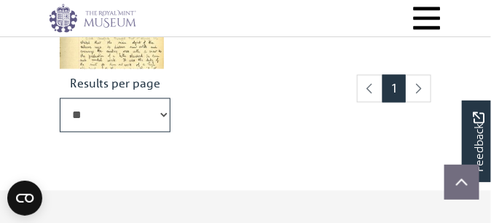
click at [122, 69] on img at bounding box center [112, 17] width 104 height 104
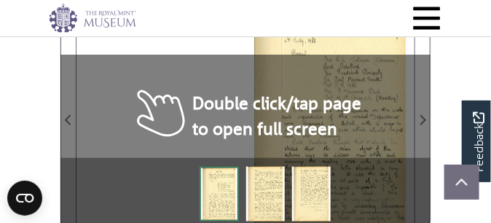
scroll to position [292, 0]
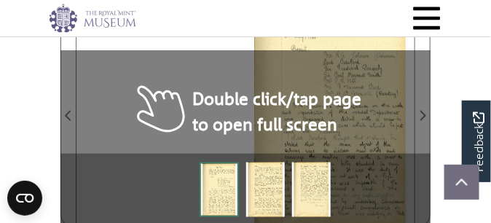
click at [246, 173] on div at bounding box center [330, 107] width 169 height 239
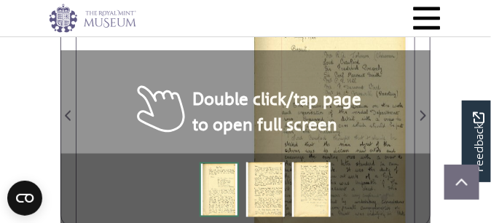
click at [246, 173] on div at bounding box center [330, 107] width 169 height 239
